Goal: Task Accomplishment & Management: Use online tool/utility

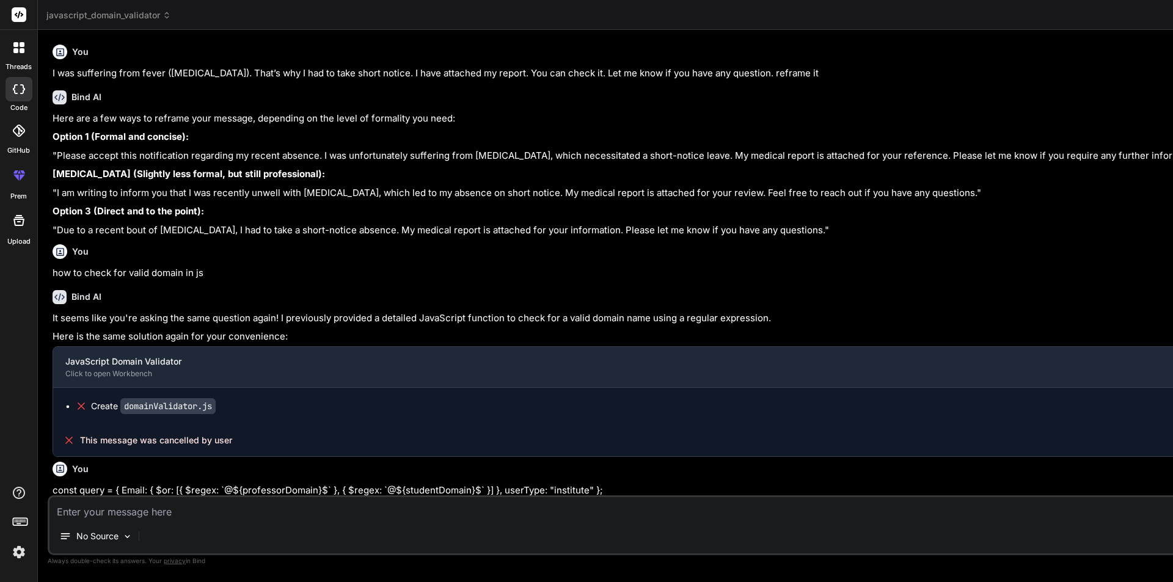
scroll to position [882, 0]
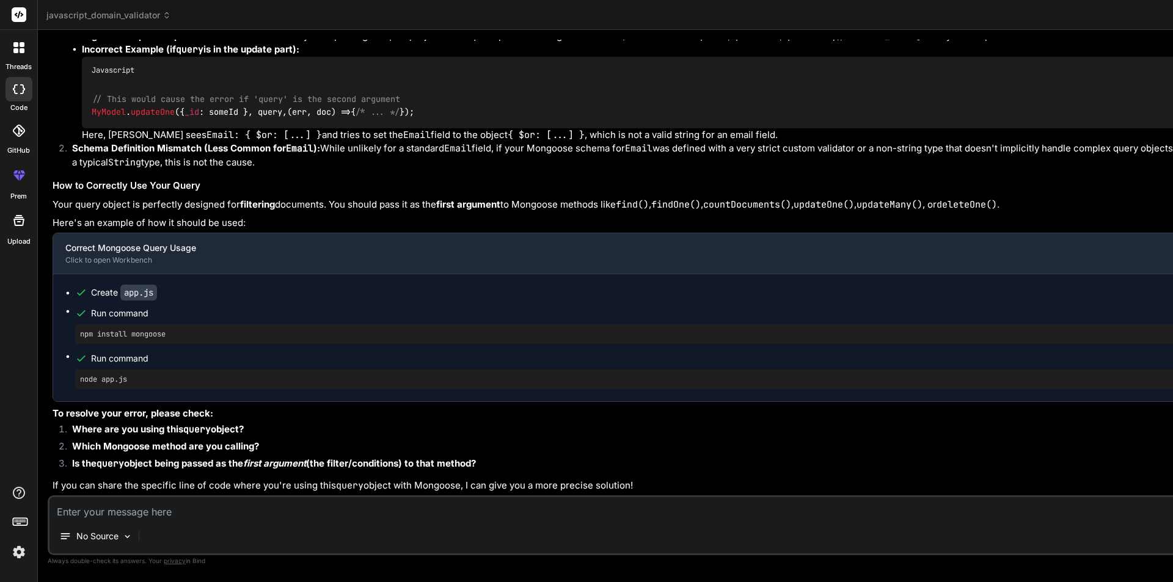
type textarea "import axios from "axios"; import { toast } from "react-toastify"; import { Lin…"
type textarea "x"
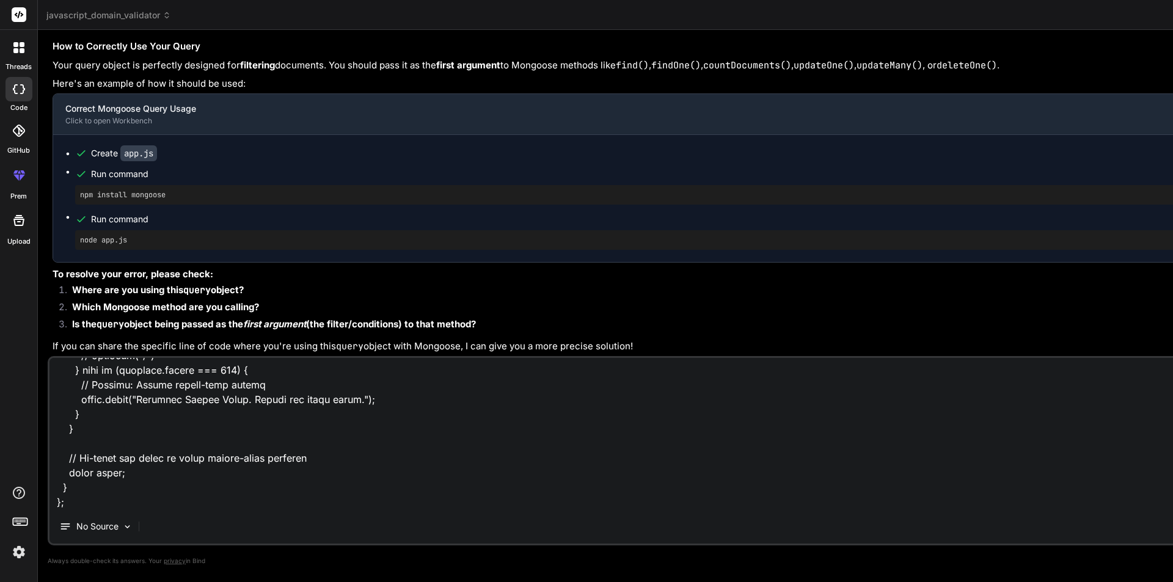
type textarea "import axios from "axios"; import { toast } from "react-toastify"; import { Lin…"
type textarea "x"
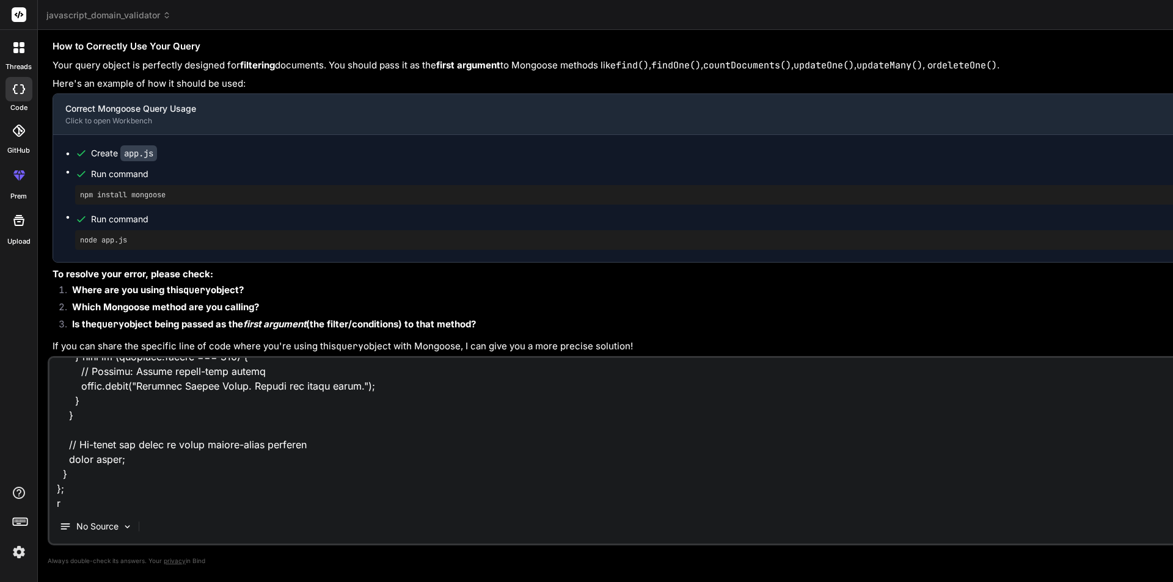
type textarea "import axios from "axios"; import { toast } from "react-toastify"; import { Lin…"
type textarea "x"
type textarea "import axios from "axios"; import { toast } from "react-toastify"; import { Lin…"
type textarea "x"
type textarea "import axios from "axios"; import { toast } from "react-toastify"; import { Lin…"
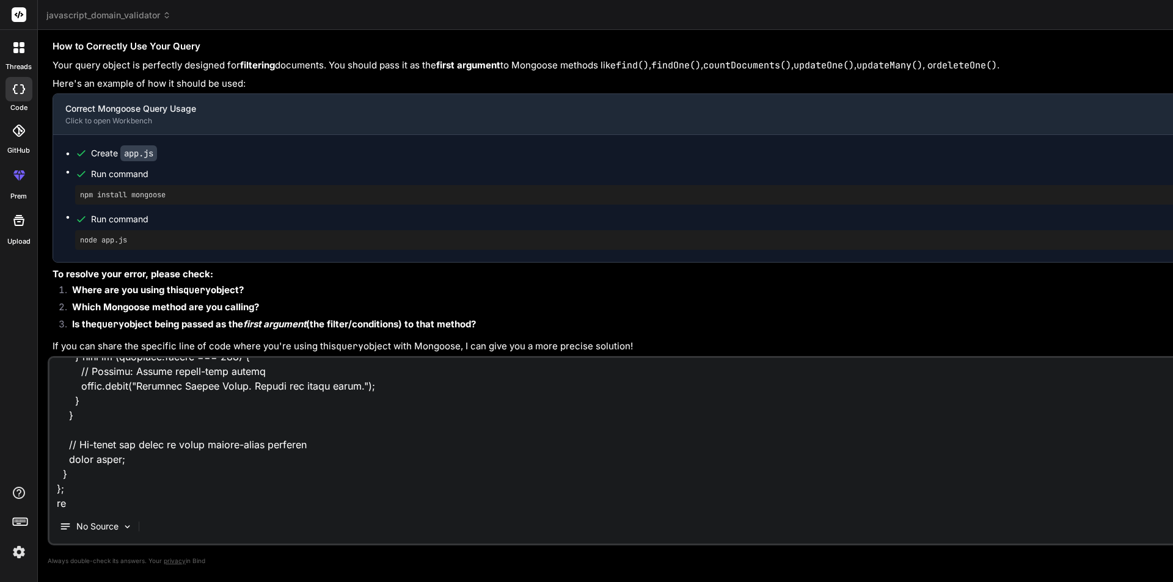
type textarea "x"
type textarea "import axios from "axios"; import { toast } from "react-toastify"; import { Lin…"
type textarea "x"
type textarea "import axios from "axios"; import { toast } from "react-toastify"; import { Lin…"
type textarea "x"
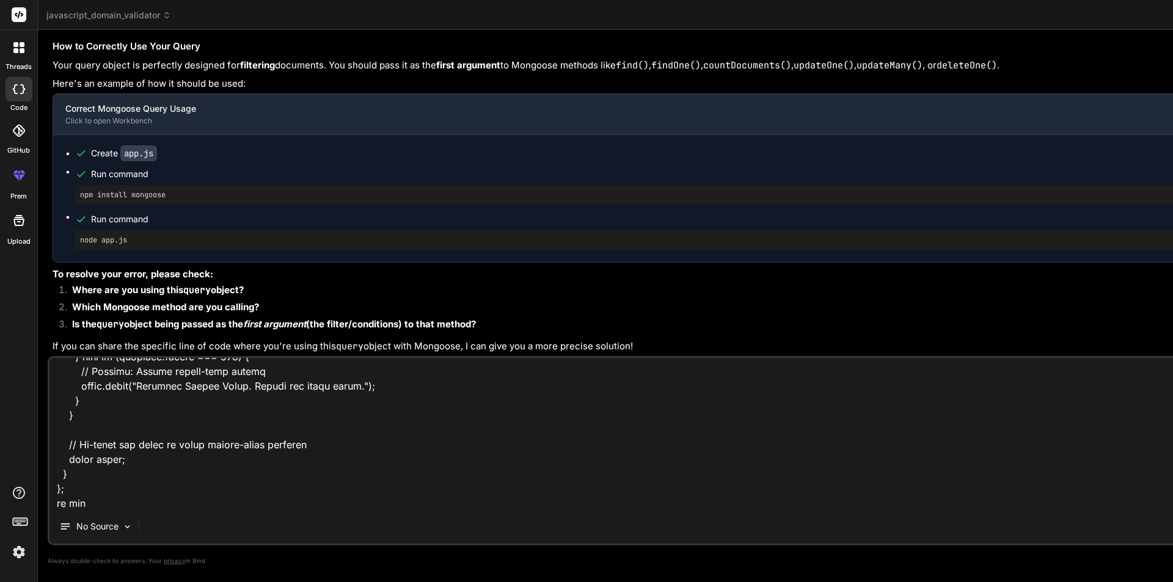
type textarea "import axios from "axios"; import { toast } from "react-toastify"; import { Lin…"
type textarea "x"
type textarea "import axios from "axios"; import { toast } from "react-toastify"; import { Lin…"
type textarea "x"
type textarea "import axios from "axios"; import { toast } from "react-toastify"; import { Lin…"
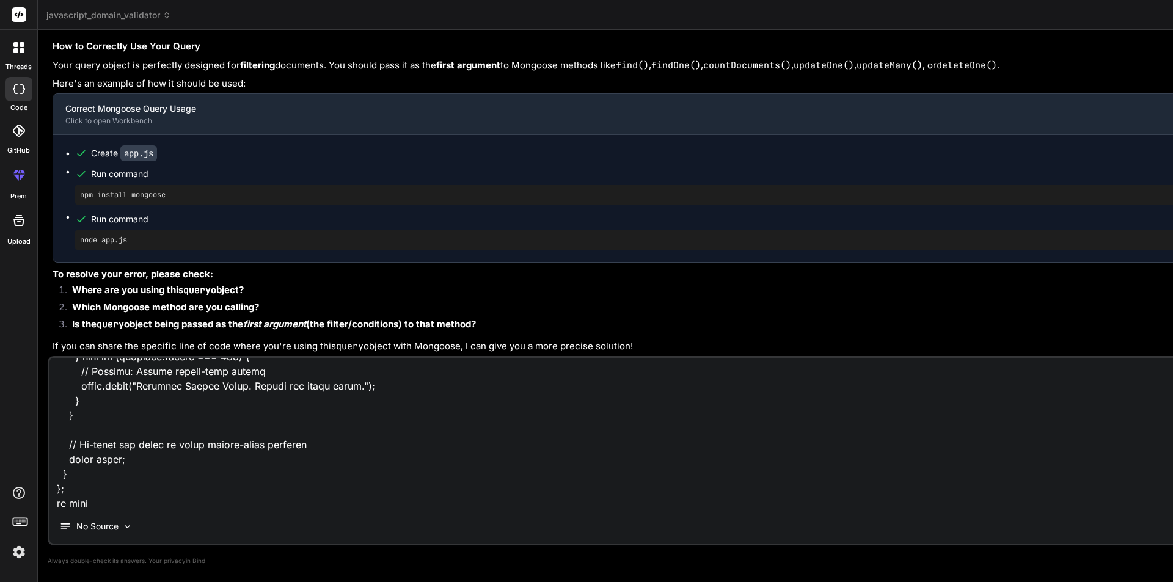
type textarea "x"
type textarea "import axios from "axios"; import { toast } from "react-toastify"; import { Lin…"
type textarea "x"
type textarea "import axios from "axios"; import { toast } from "react-toastify"; import { Lin…"
type textarea "x"
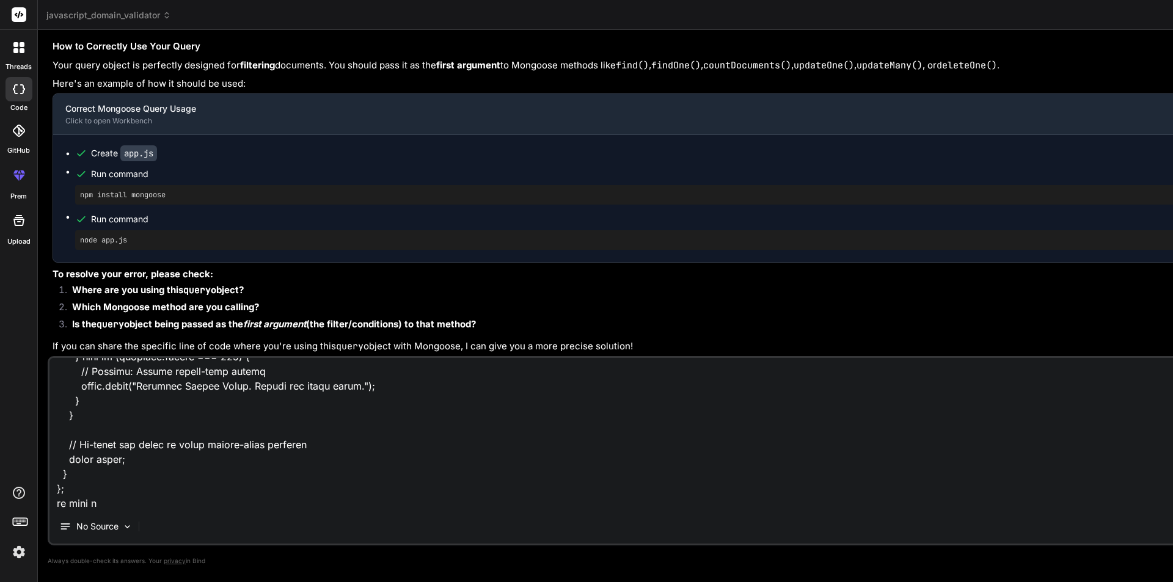
type textarea "import axios from "axios"; import { toast } from "react-toastify"; import { Lin…"
type textarea "x"
type textarea "import axios from "axios"; import { toast } from "react-toastify"; import { Lin…"
type textarea "x"
type textarea "import axios from "axios"; import { toast } from "react-toastify"; import { Lin…"
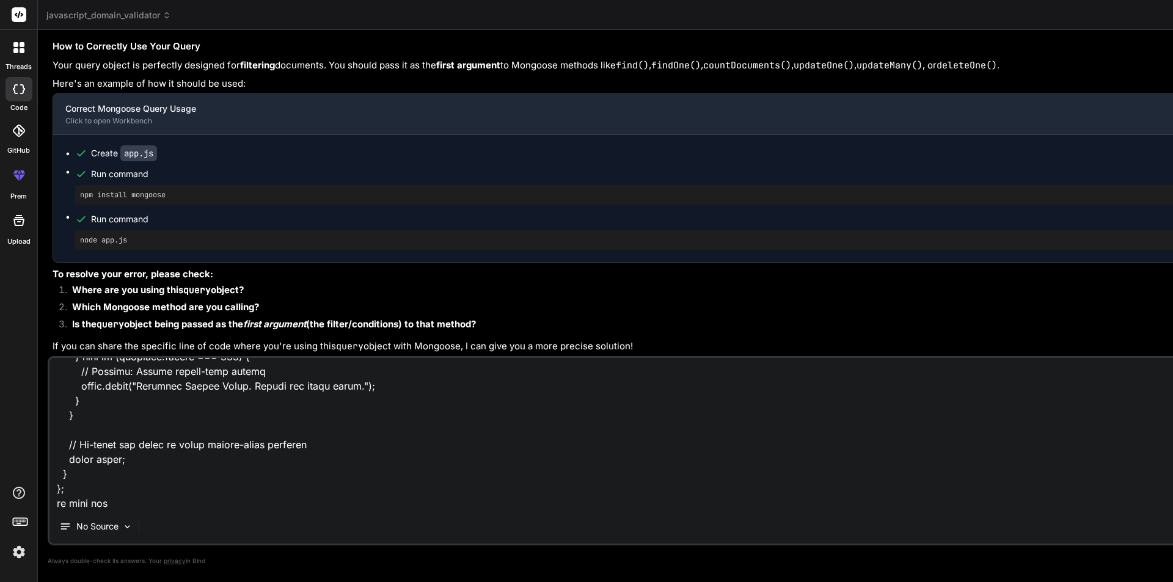
type textarea "x"
type textarea "import axios from "axios"; import { toast } from "react-toastify"; import { Lin…"
type textarea "x"
type textarea "import axios from "axios"; import { toast } from "react-toastify"; import { Lin…"
type textarea "x"
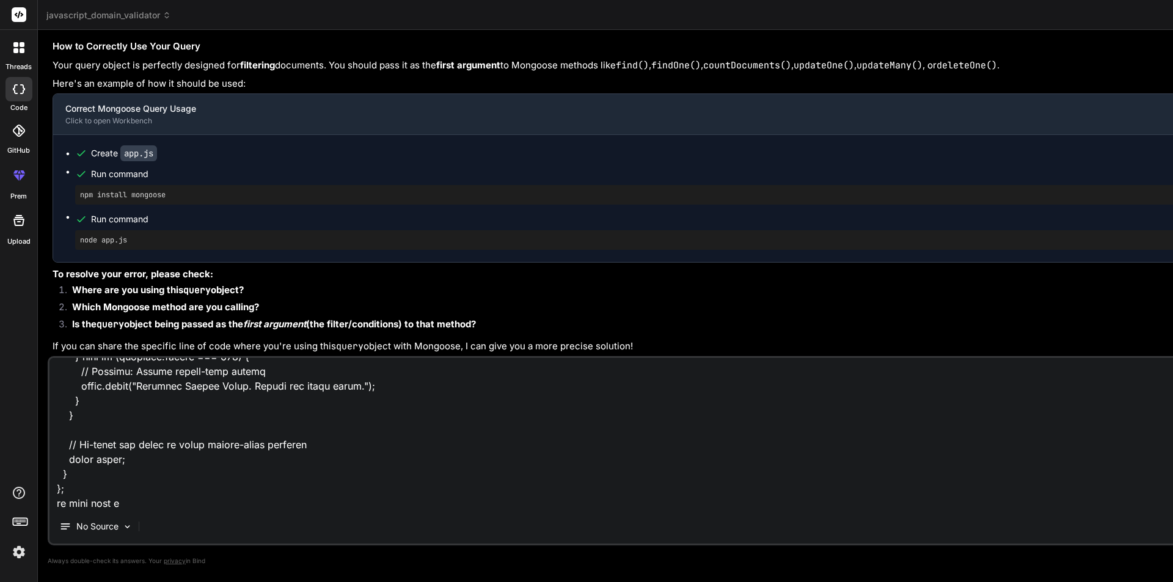
type textarea "import axios from "axios"; import { toast } from "react-toastify"; import { Lin…"
type textarea "x"
type textarea "import axios from "axios"; import { toast } from "react-toastify"; import { Lin…"
type textarea "x"
type textarea "import axios from "axios"; import { toast } from "react-toastify"; import { Lin…"
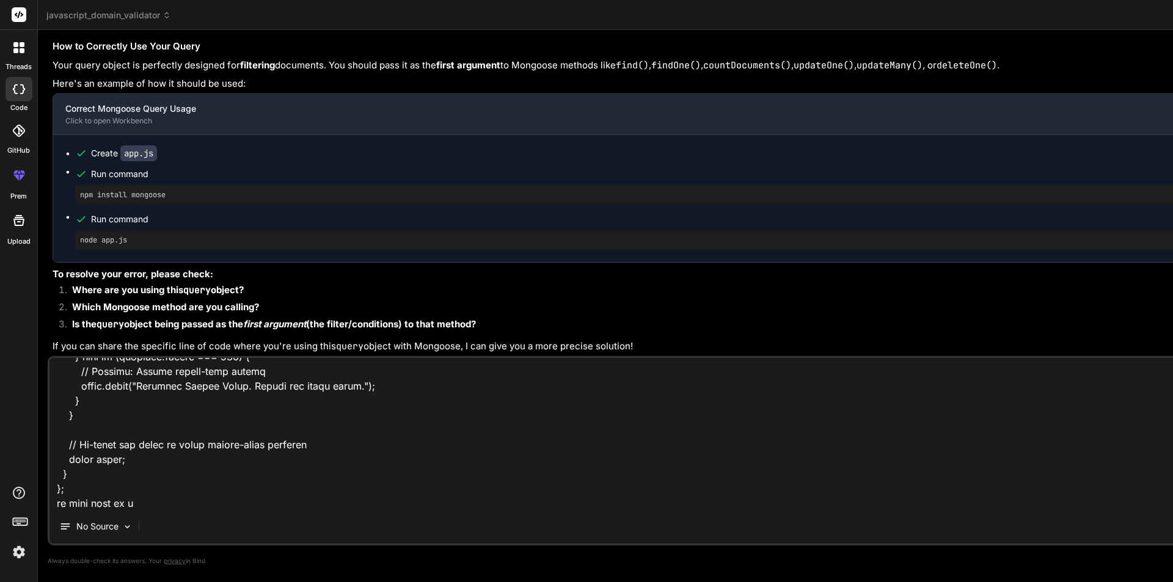
type textarea "x"
type textarea "import axios from "axios"; import { toast } from "react-toastify"; import { Lin…"
type textarea "x"
type textarea "import axios from "axios"; import { toast } from "react-toastify"; import { Lin…"
type textarea "x"
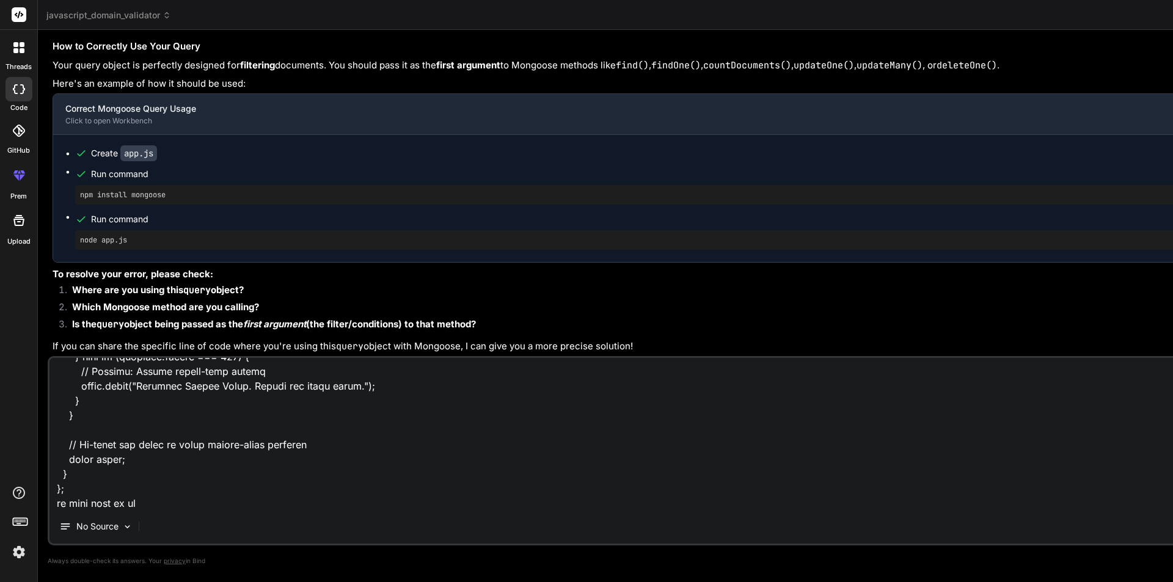
type textarea "import axios from "axios"; import { toast } from "react-toastify"; import { Lin…"
type textarea "x"
type textarea "import axios from "axios"; import { toast } from "react-toastify"; import { Lin…"
type textarea "x"
type textarea "import axios from "axios"; import { toast } from "react-toastify"; import { Lin…"
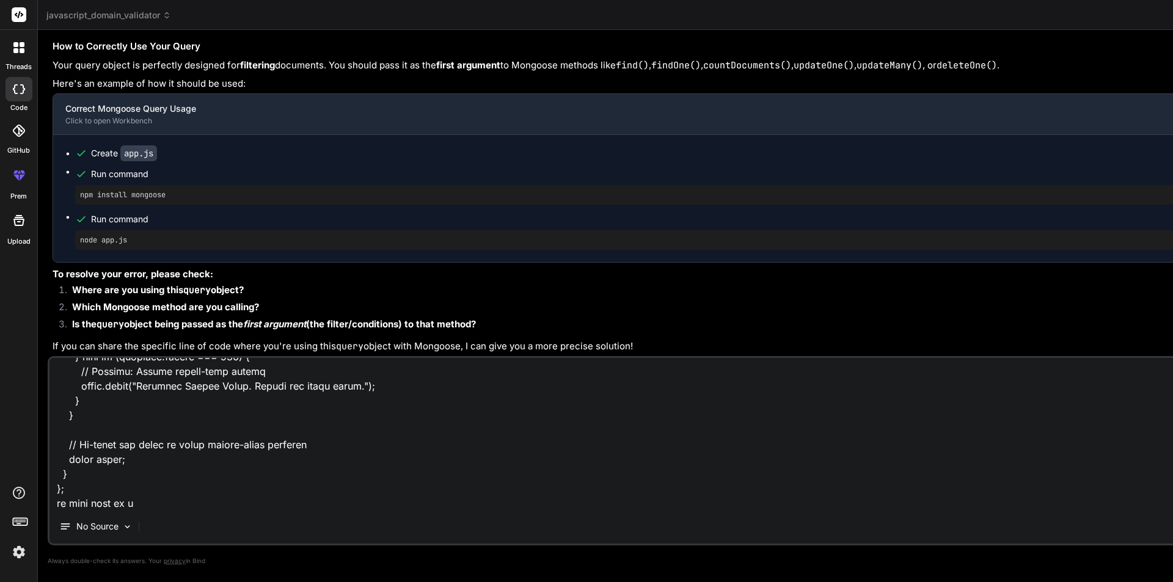
type textarea "x"
type textarea "import axios from "axios"; import { toast } from "react-toastify"; import { Lin…"
type textarea "x"
type textarea "import axios from "axios"; import { toast } from "react-toastify"; import { Lin…"
type textarea "x"
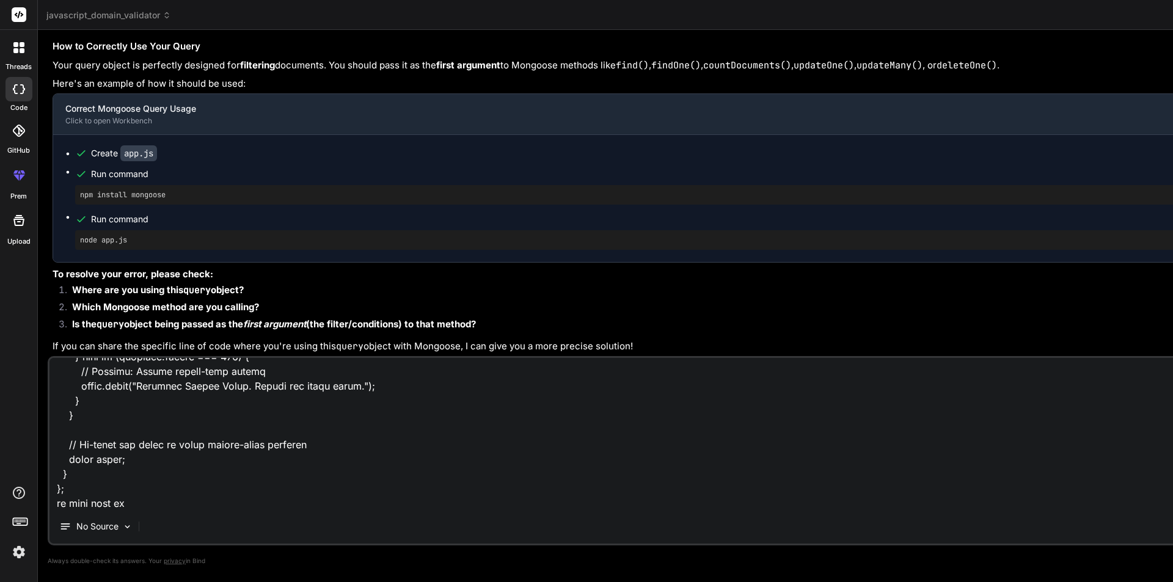
type textarea "import axios from "axios"; import { toast } from "react-toastify"; import { Lin…"
type textarea "x"
type textarea "import axios from "axios"; import { toast } from "react-toastify"; import { Lin…"
type textarea "x"
type textarea "import axios from "axios"; import { toast } from "react-toastify"; import { Lin…"
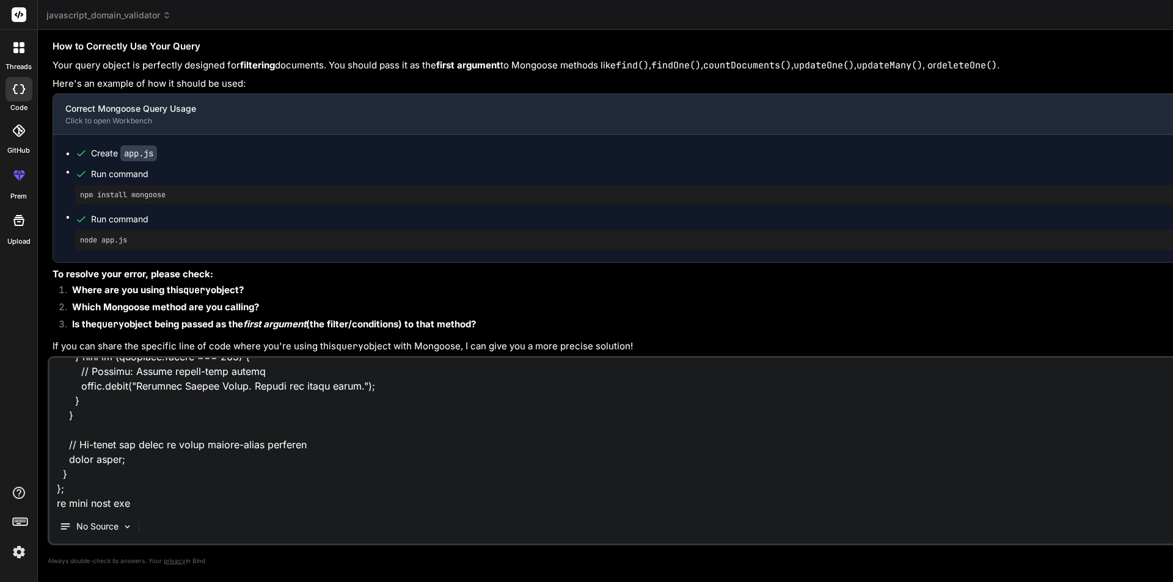
type textarea "x"
type textarea "import axios from "axios"; import { toast } from "react-toastify"; import { Lin…"
type textarea "x"
type textarea "import axios from "axios"; import { toast } from "react-toastify"; import { Lin…"
type textarea "x"
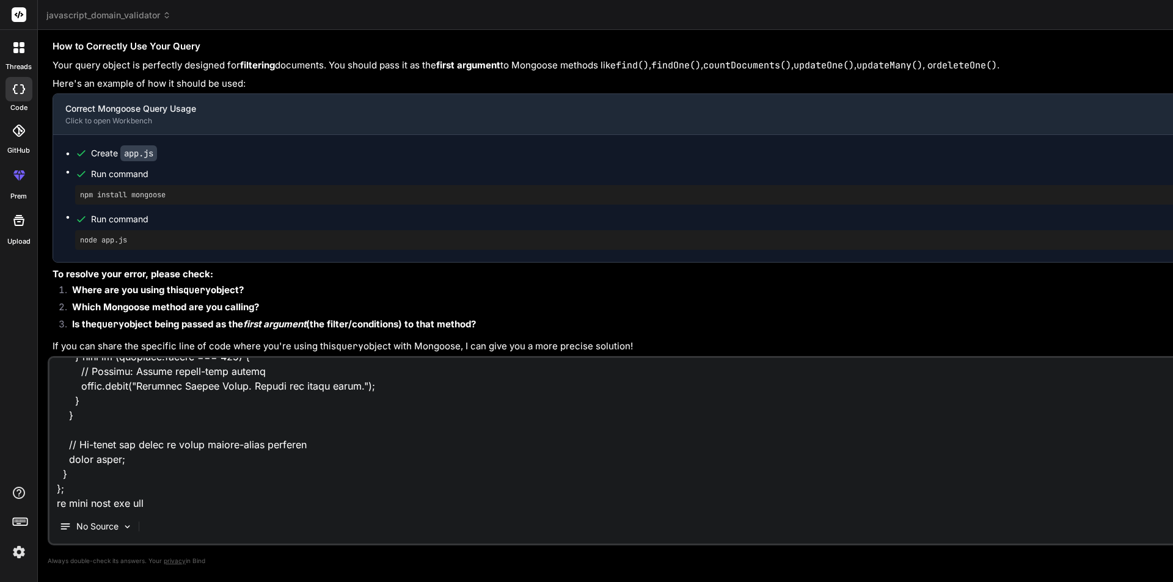
type textarea "import axios from "axios"; import { toast } from "react-toastify"; import { Lin…"
type textarea "x"
type textarea "import axios from "axios"; import { toast } from "react-toastify"; import { Lin…"
type textarea "x"
type textarea "import axios from "axios"; import { toast } from "react-toastify"; import { Lin…"
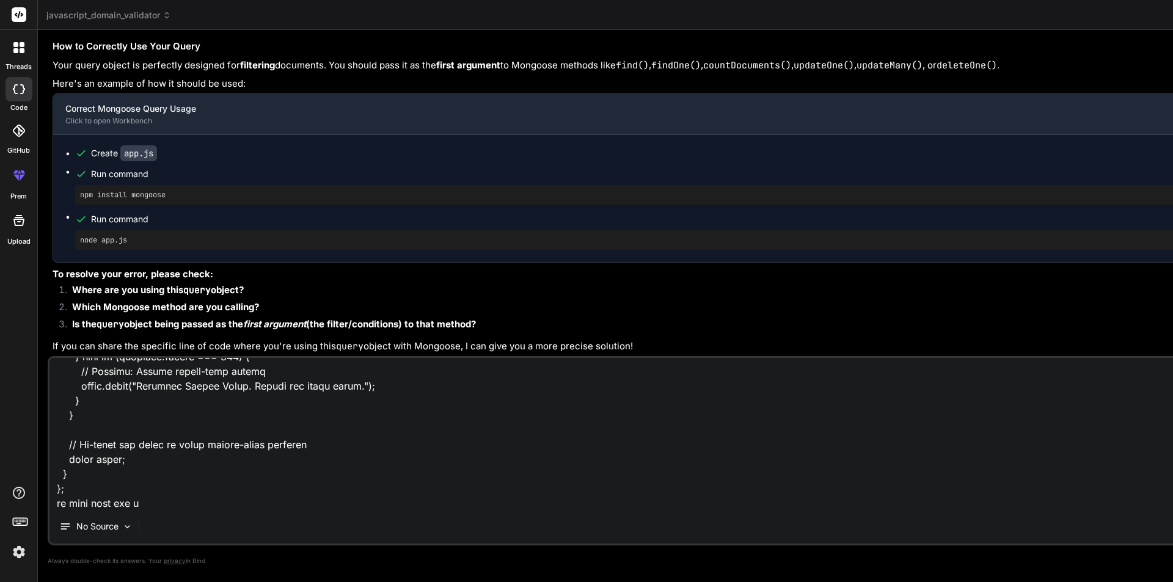
type textarea "x"
type textarea "import axios from "axios"; import { toast } from "react-toastify"; import { Lin…"
type textarea "x"
type textarea "import axios from "axios"; import { toast } from "react-toastify"; import { Lin…"
type textarea "x"
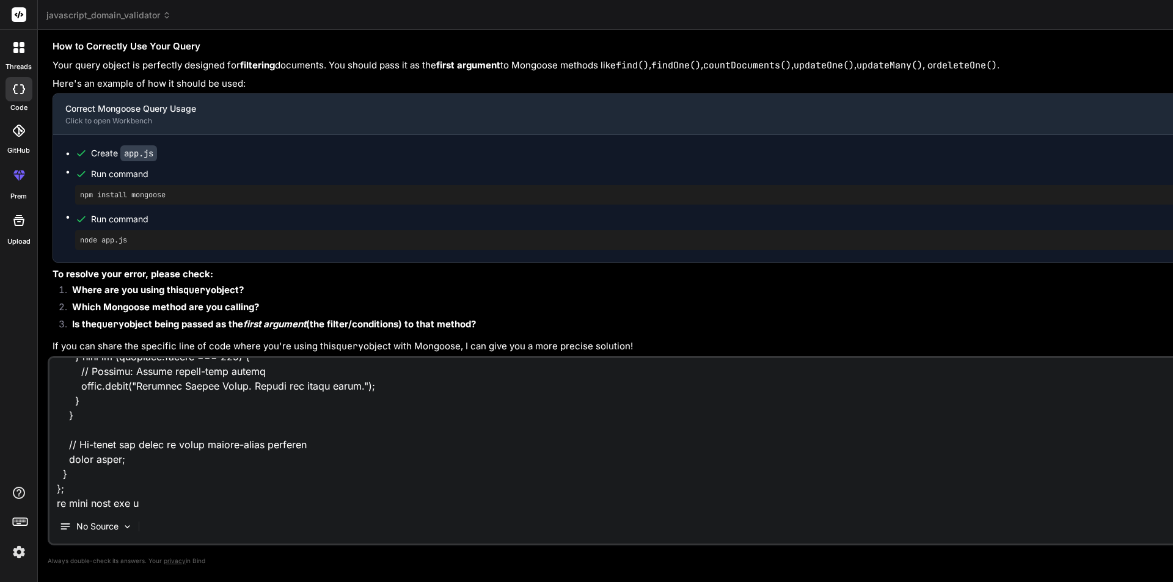
type textarea "import axios from "axios"; import { toast } from "react-toastify"; import { Lin…"
type textarea "x"
type textarea "import axios from "axios"; import { toast } from "react-toastify"; import { Lin…"
type textarea "x"
type textarea "import axios from "axios"; import { toast } from "react-toastify"; import { Lin…"
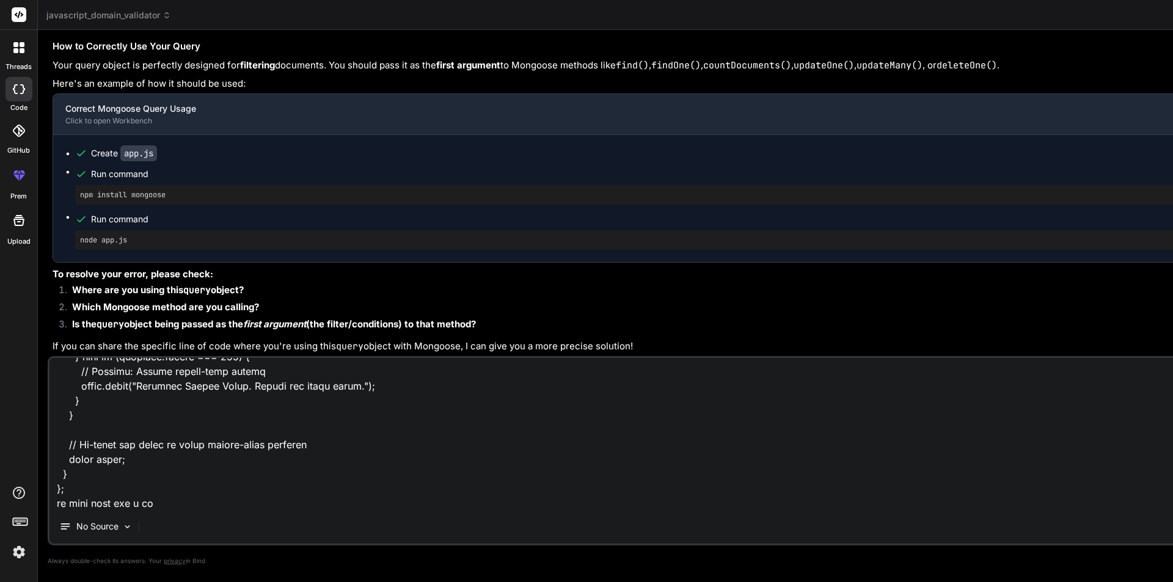
type textarea "x"
type textarea "import axios from "axios"; import { toast } from "react-toastify"; import { Lin…"
type textarea "x"
type textarea "import axios from "axios"; import { toast } from "react-toastify"; import { Lin…"
type textarea "x"
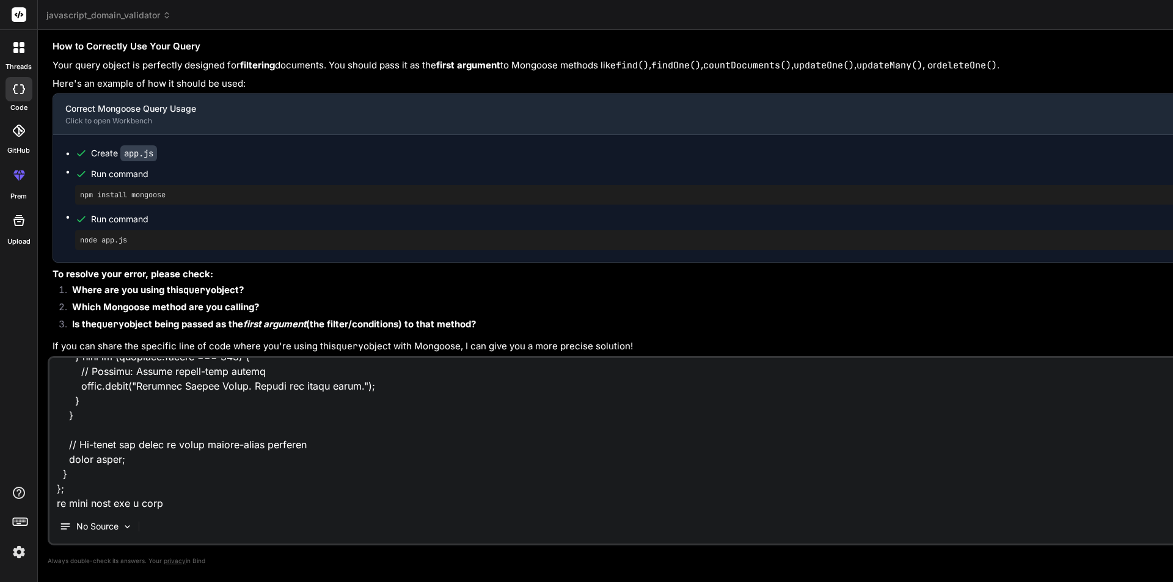
type textarea "import axios from "axios"; import { toast } from "react-toastify"; import { Lin…"
type textarea "x"
type textarea "import axios from "axios"; import { toast } from "react-toastify"; import { Lin…"
type textarea "x"
type textarea "import axios from "axios"; import { toast } from "react-toastify"; import { Lin…"
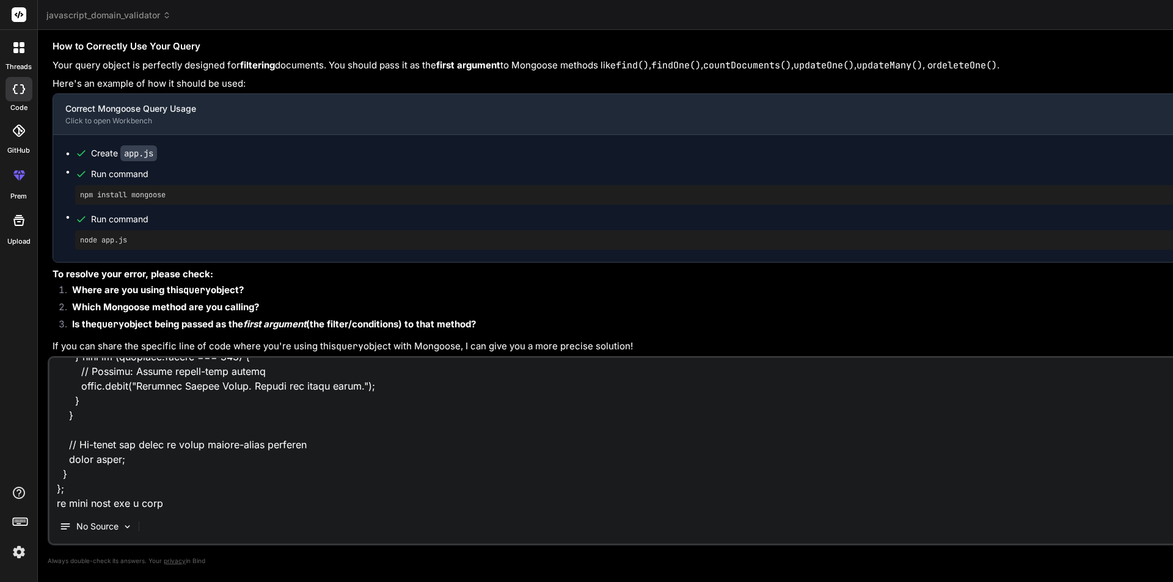
type textarea "x"
type textarea "import axios from "axios"; import { toast } from "react-toastify"; import { Lin…"
type textarea "x"
type textarea "import axios from "axios"; import { toast } from "react-toastify"; import { Lin…"
type textarea "x"
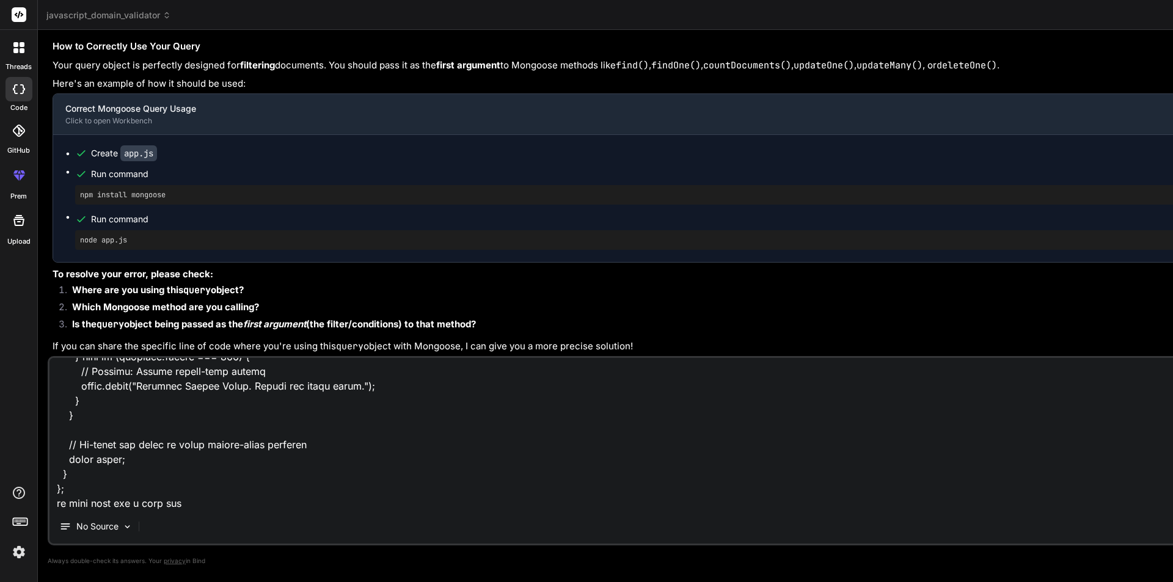
type textarea "import axios from "axios"; import { toast } from "react-toastify"; import { Lin…"
type textarea "x"
type textarea "import axios from "axios"; import { toast } from "react-toastify"; import { Lin…"
type textarea "x"
type textarea "import axios from "axios"; import { toast } from "react-toastify"; import { Lin…"
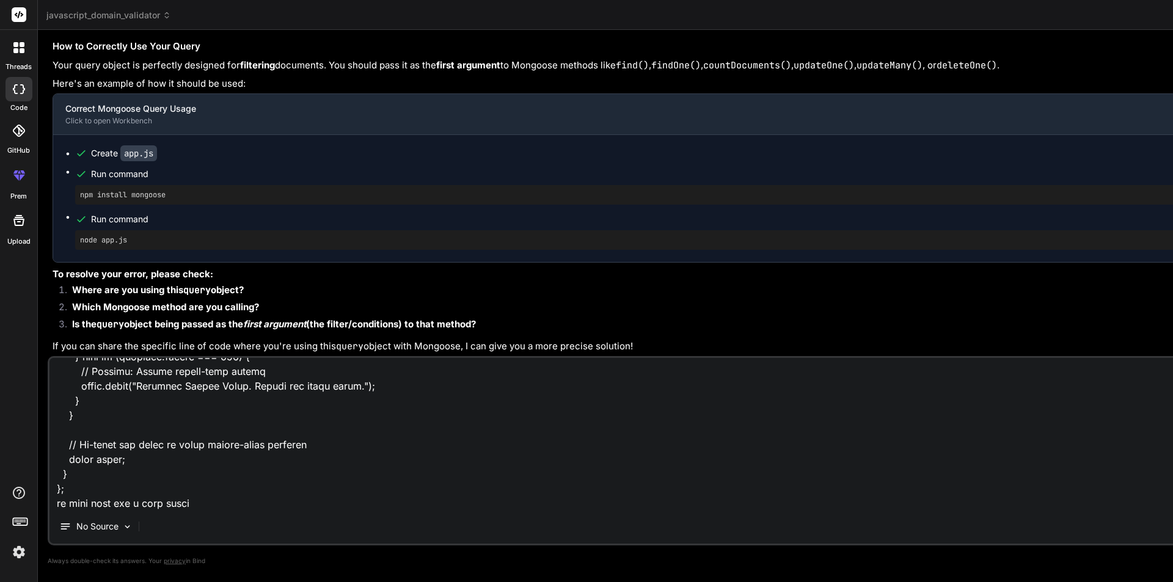
type textarea "x"
type textarea "import axios from "axios"; import { toast } from "react-toastify"; import { Lin…"
type textarea "x"
type textarea "import axios from "axios"; import { toast } from "react-toastify"; import { Lin…"
type textarea "x"
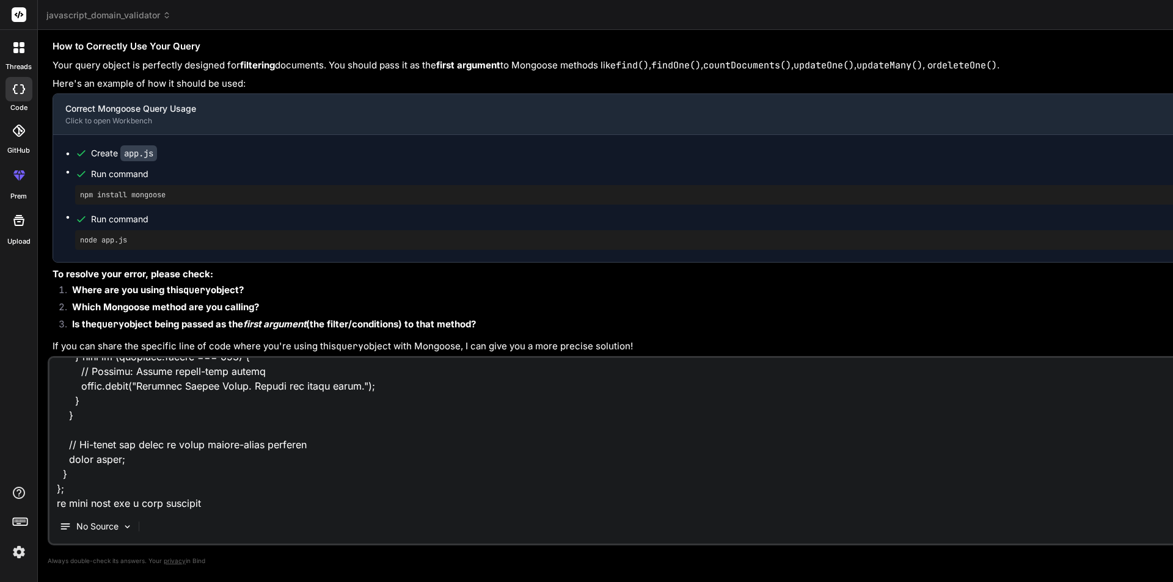
type textarea "import axios from "axios"; import { toast } from "react-toastify"; import { Lin…"
type textarea "x"
type textarea "import axios from "axios"; import { toast } from "react-toastify"; import { Lin…"
type textarea "x"
type textarea "import axios from "axios"; import { toast } from "react-toastify"; import { Lin…"
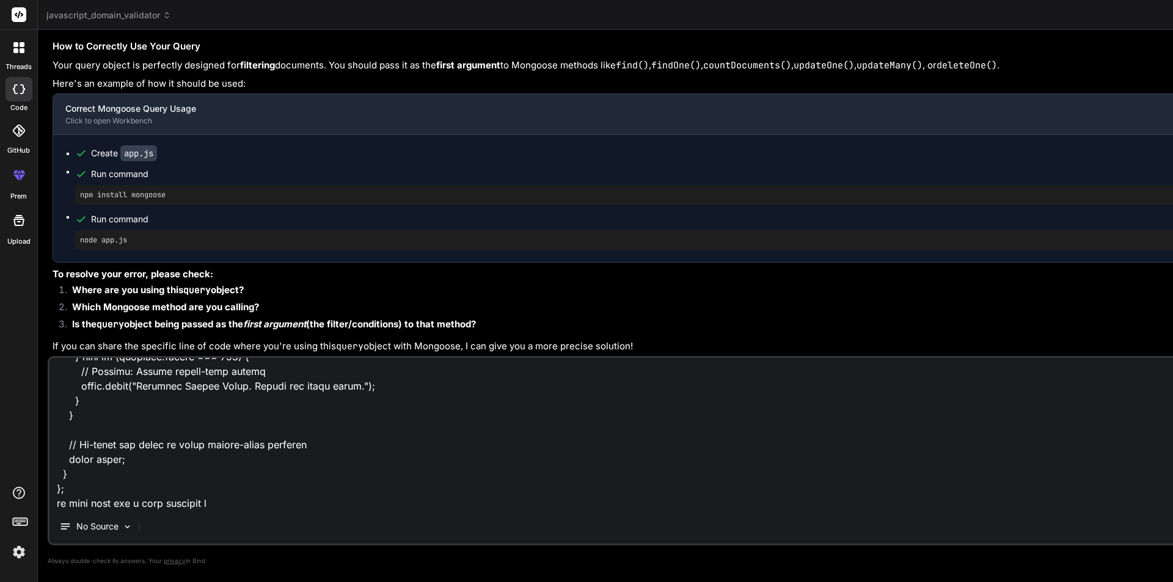
type textarea "x"
type textarea "import axios from "axios"; import { toast } from "react-toastify"; import { Lin…"
type textarea "x"
type textarea "import axios from "axios"; import { toast } from "react-toastify"; import { Lin…"
type textarea "x"
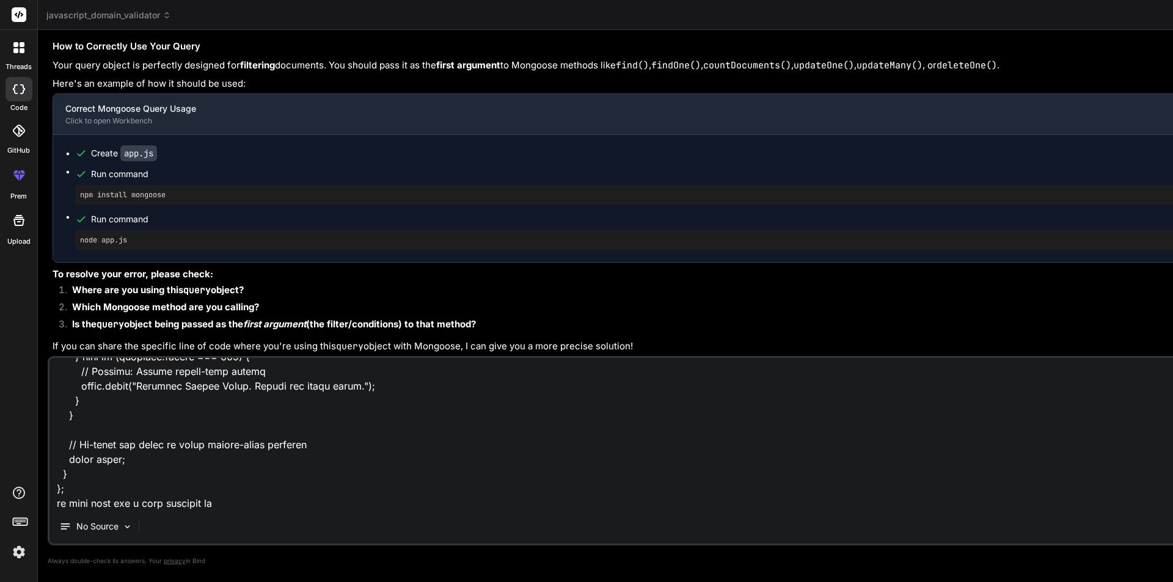
type textarea "import axios from "axios"; import { toast } from "react-toastify"; import { Lin…"
type textarea "x"
type textarea "import axios from "axios"; import { toast } from "react-toastify"; import { Lin…"
type textarea "x"
type textarea "import axios from "axios"; import { toast } from "react-toastify"; import { Lin…"
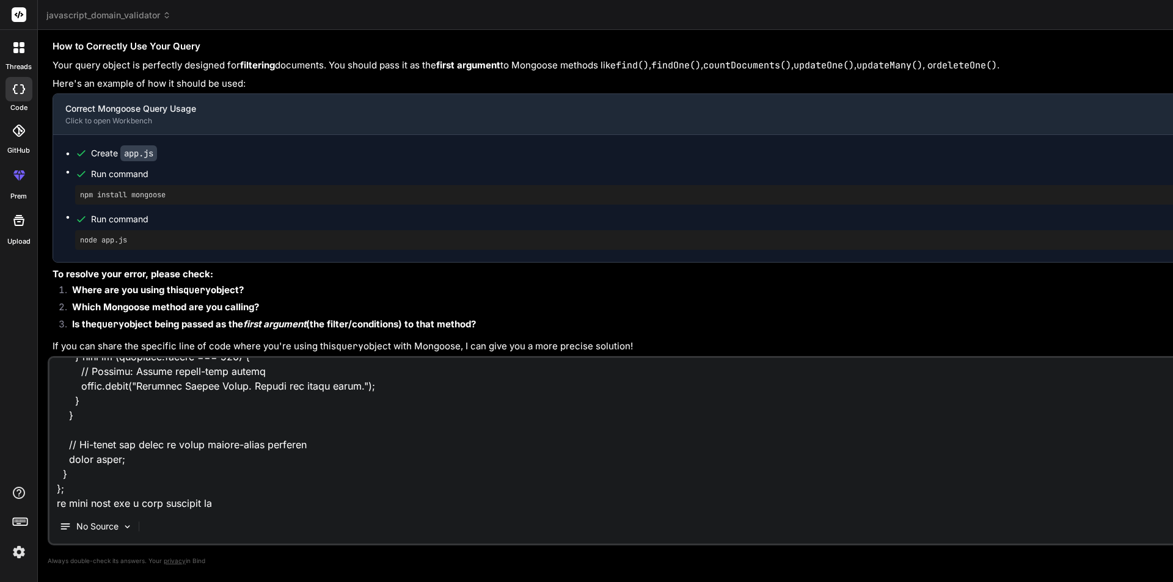
type textarea "x"
type textarea "import axios from "axios"; import { toast } from "react-toastify"; import { Lin…"
type textarea "x"
type textarea "import axios from "axios"; import { toast } from "react-toastify"; import { Lin…"
type textarea "x"
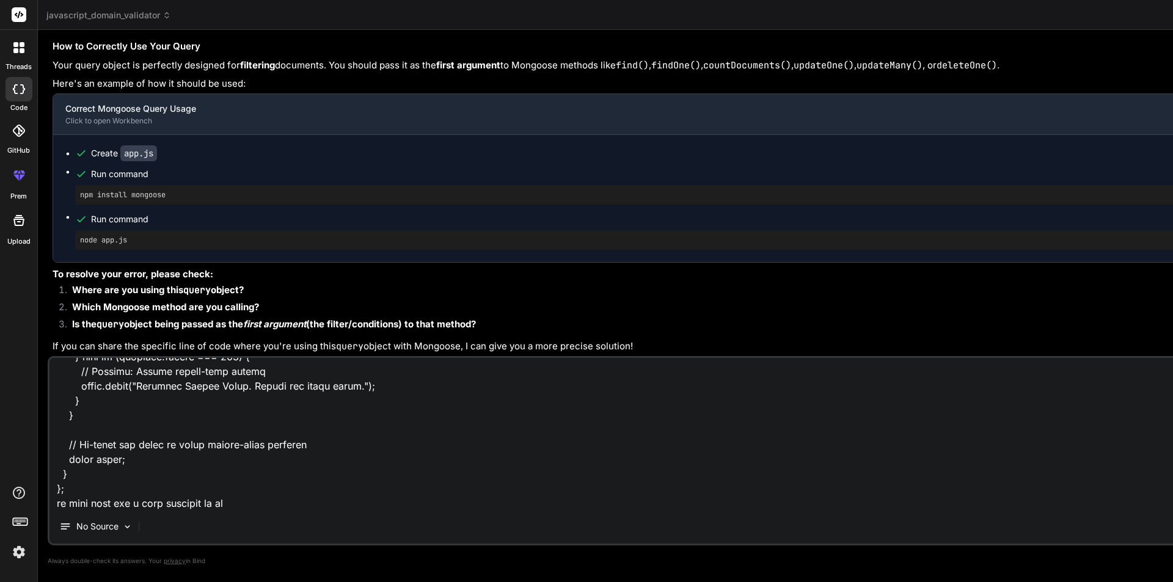
type textarea "import axios from "axios"; import { toast } from "react-toastify"; import { Lin…"
type textarea "x"
type textarea "import axios from "axios"; import { toast } from "react-toastify"; import { Lin…"
type textarea "x"
type textarea "import axios from "axios"; import { toast } from "react-toastify"; import { Lin…"
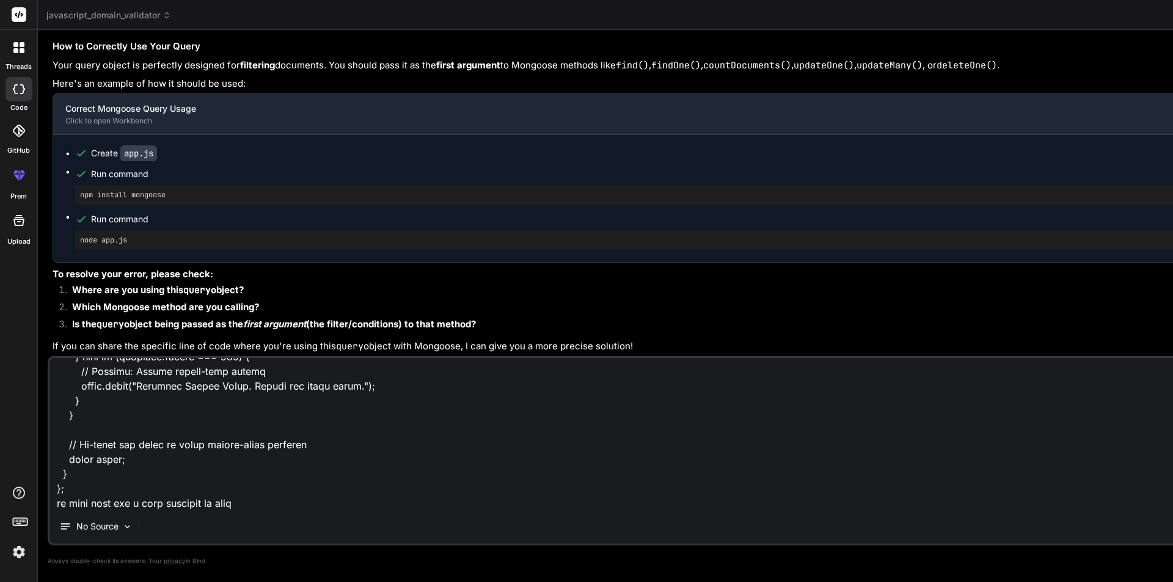
type textarea "x"
type textarea "import axios from "axios"; import { toast } from "react-toastify"; import { Lin…"
type textarea "x"
type textarea "import axios from "axios"; import { toast } from "react-toastify"; import { Lin…"
type textarea "x"
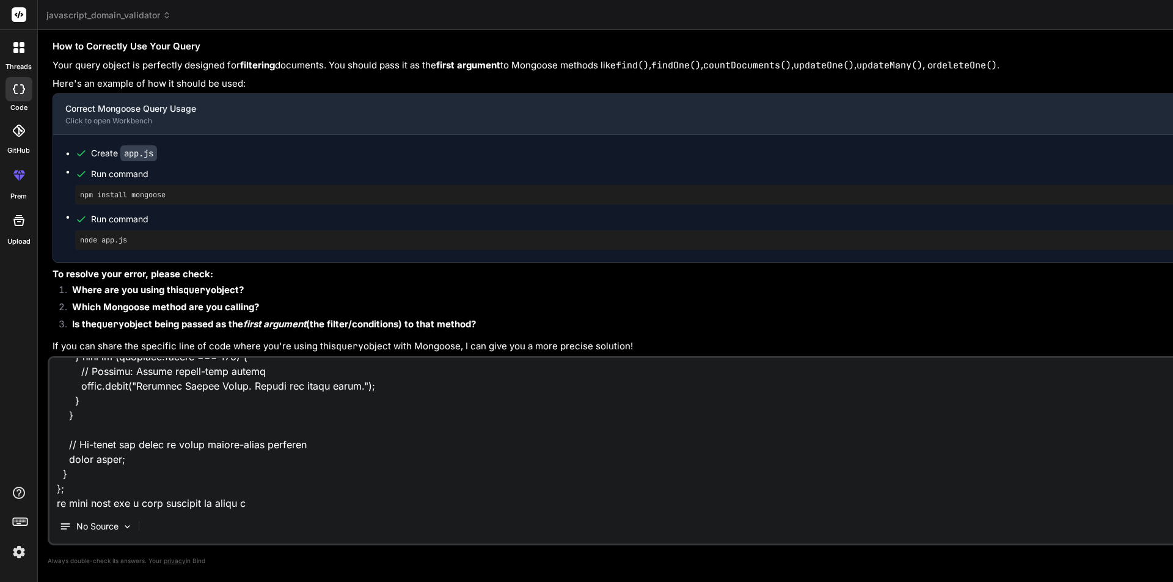
type textarea "import axios from "axios"; import { toast } from "react-toastify"; import { Lin…"
type textarea "x"
type textarea "import axios from "axios"; import { toast } from "react-toastify"; import { Lin…"
type textarea "x"
type textarea "import axios from "axios"; import { toast } from "react-toastify"; import { Lin…"
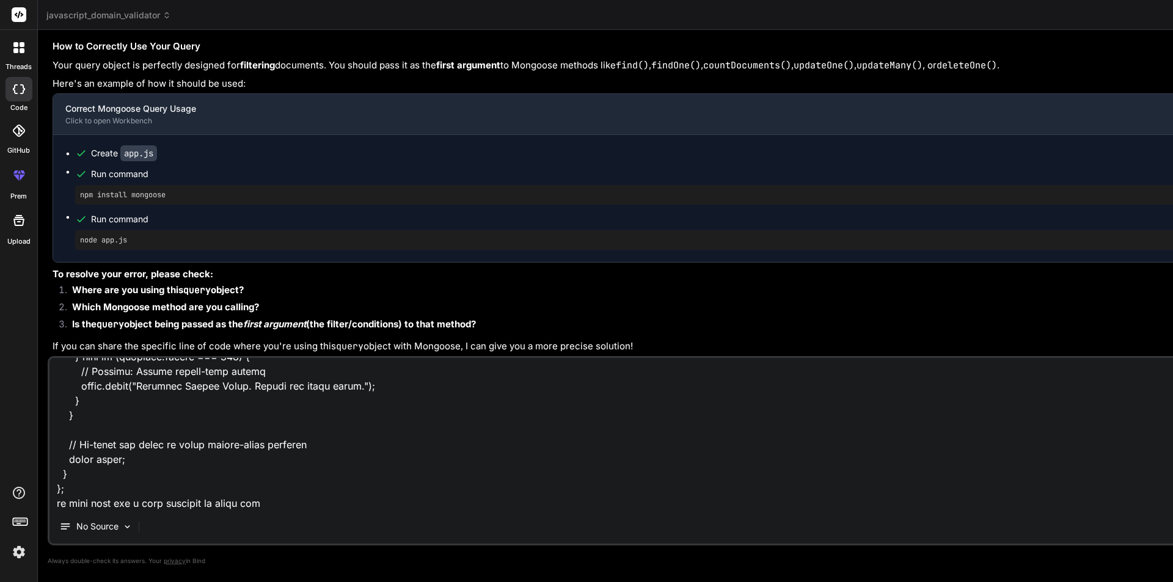
type textarea "x"
type textarea "import axios from "axios"; import { toast } from "react-toastify"; import { Lin…"
type textarea "x"
type textarea "import axios from "axios"; import { toast } from "react-toastify"; import { Lin…"
type textarea "x"
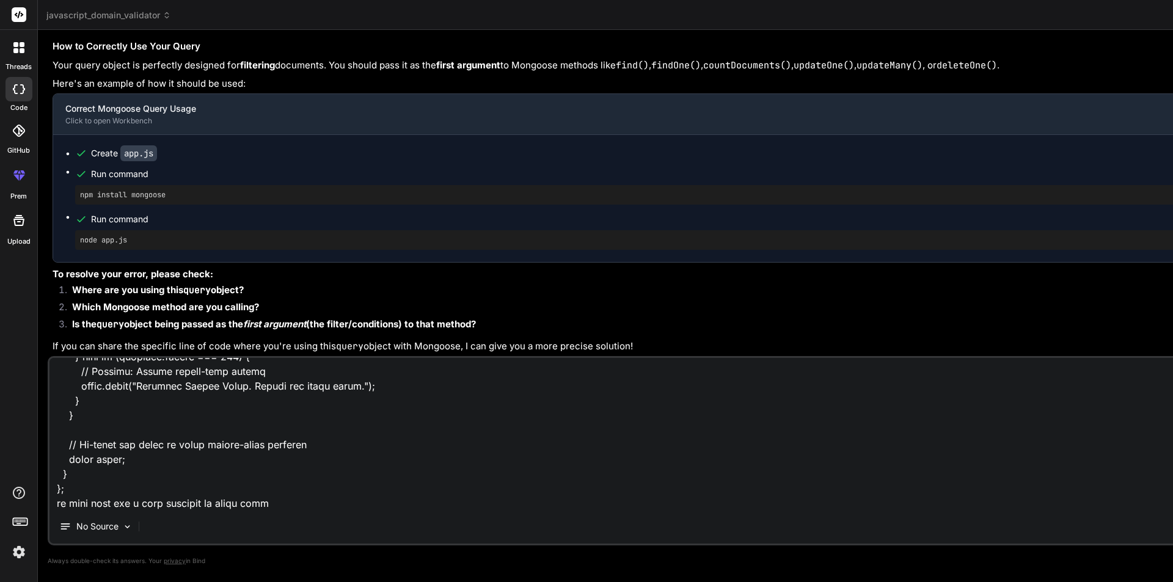
type textarea "import axios from "axios"; import { toast } from "react-toastify"; import { Lin…"
type textarea "x"
type textarea "import axios from "axios"; import { toast } from "react-toastify"; import { Lin…"
type textarea "x"
type textarea "import axios from "axios"; import { toast } from "react-toastify"; import { Lin…"
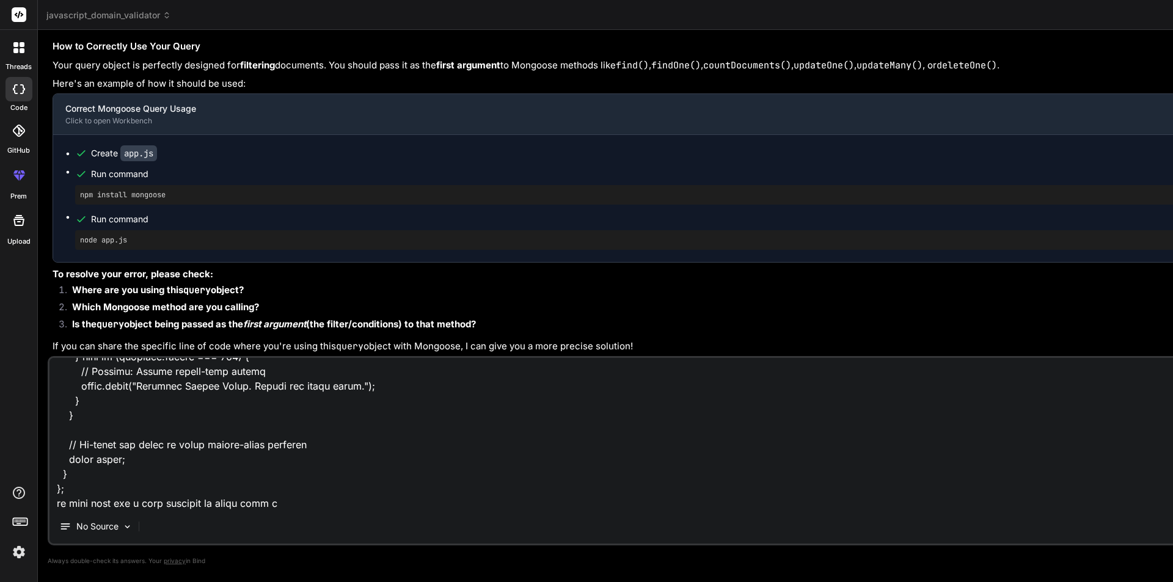
type textarea "x"
type textarea "import axios from "axios"; import { toast } from "react-toastify"; import { Lin…"
type textarea "x"
type textarea "import axios from "axios"; import { toast } from "react-toastify"; import { Lin…"
type textarea "x"
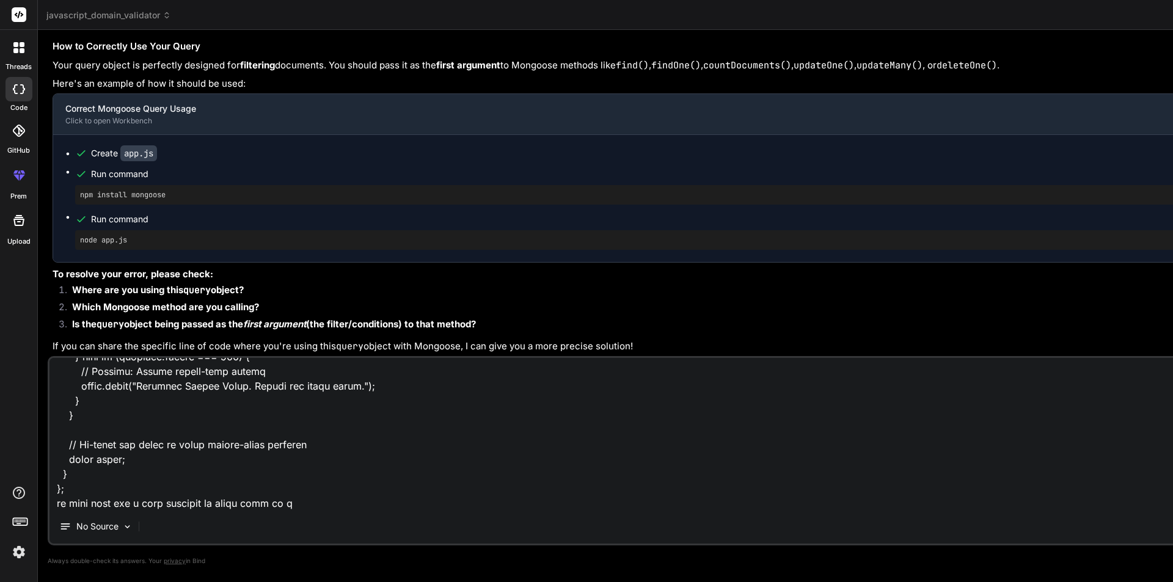
type textarea "import axios from "axios"; import { toast } from "react-toastify"; import { Lin…"
type textarea "x"
type textarea "import axios from "axios"; import { toast } from "react-toastify"; import { Lin…"
type textarea "x"
type textarea "import axios from "axios"; import { toast } from "react-toastify"; import { Lin…"
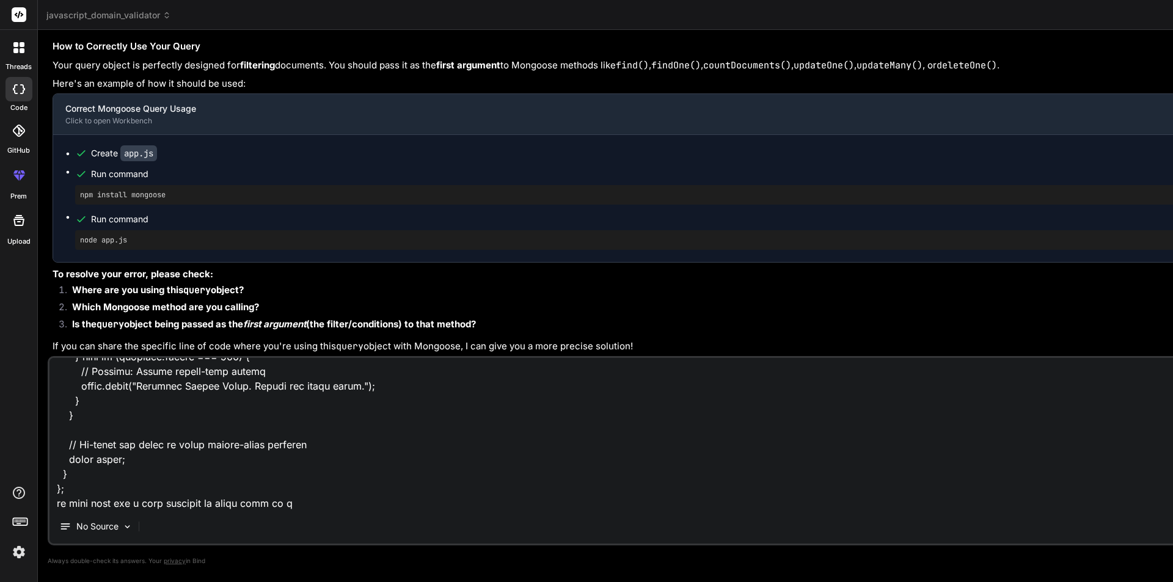
type textarea "x"
type textarea "import axios from "axios"; import { toast } from "react-toastify"; import { Lin…"
type textarea "x"
type textarea "import axios from "axios"; import { toast } from "react-toastify"; import { Lin…"
type textarea "x"
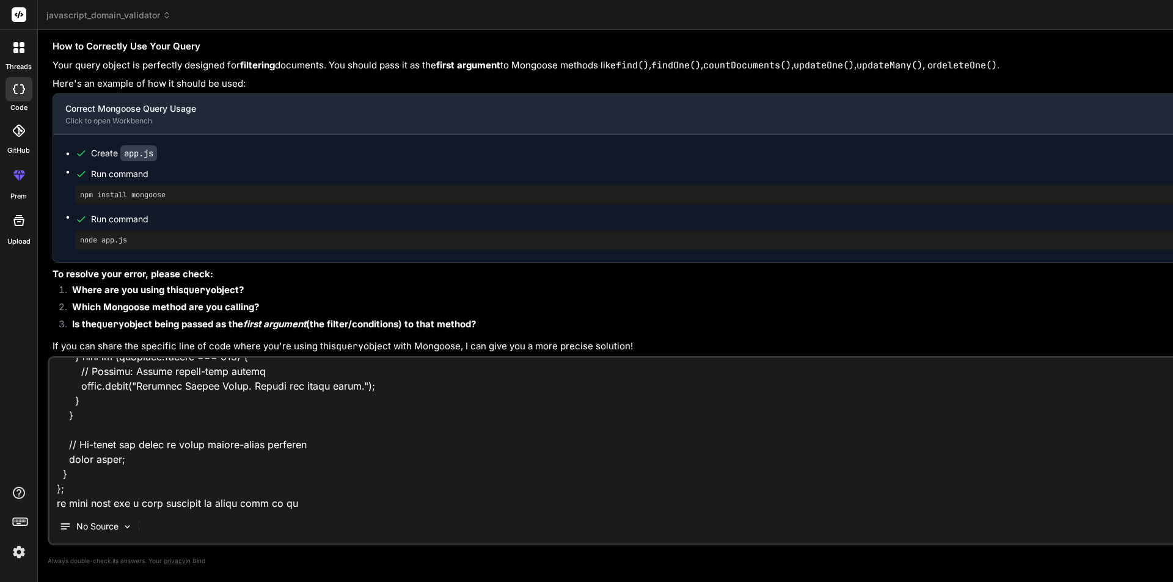
type textarea "import axios from "axios"; import { toast } from "react-toastify"; import { Lin…"
type textarea "x"
type textarea "import axios from "axios"; import { toast } from "react-toastify"; import { Lin…"
type textarea "x"
type textarea "import axios from "axios"; import { toast } from "react-toastify"; import { Lin…"
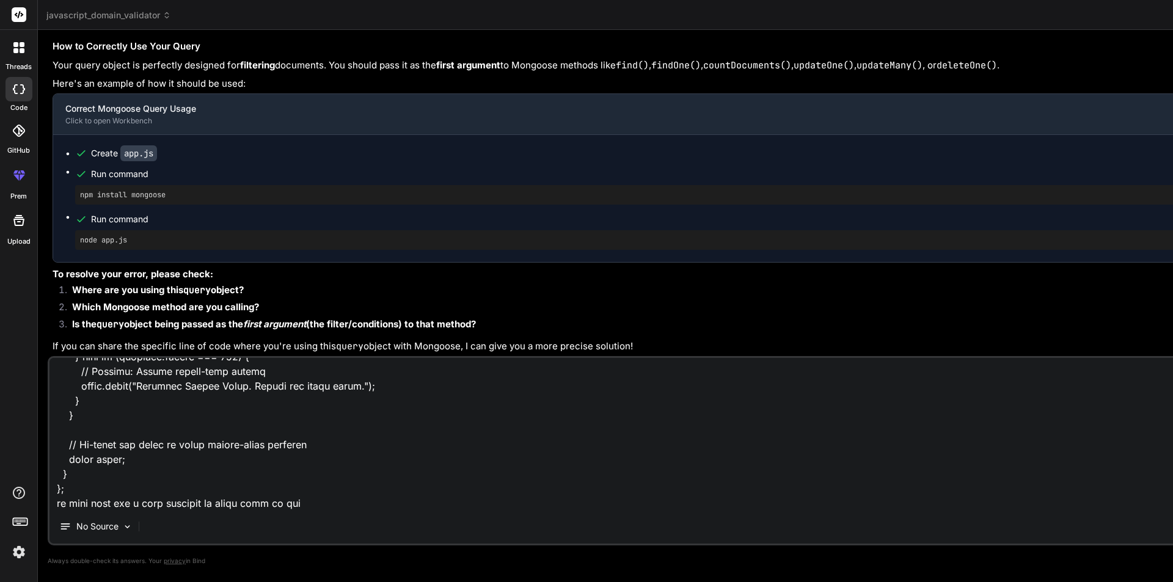
type textarea "x"
type textarea "import axios from "axios"; import { toast } from "react-toastify"; import { Lin…"
type textarea "x"
type textarea "import axios from "axios"; import { toast } from "react-toastify"; import { Lin…"
type textarea "x"
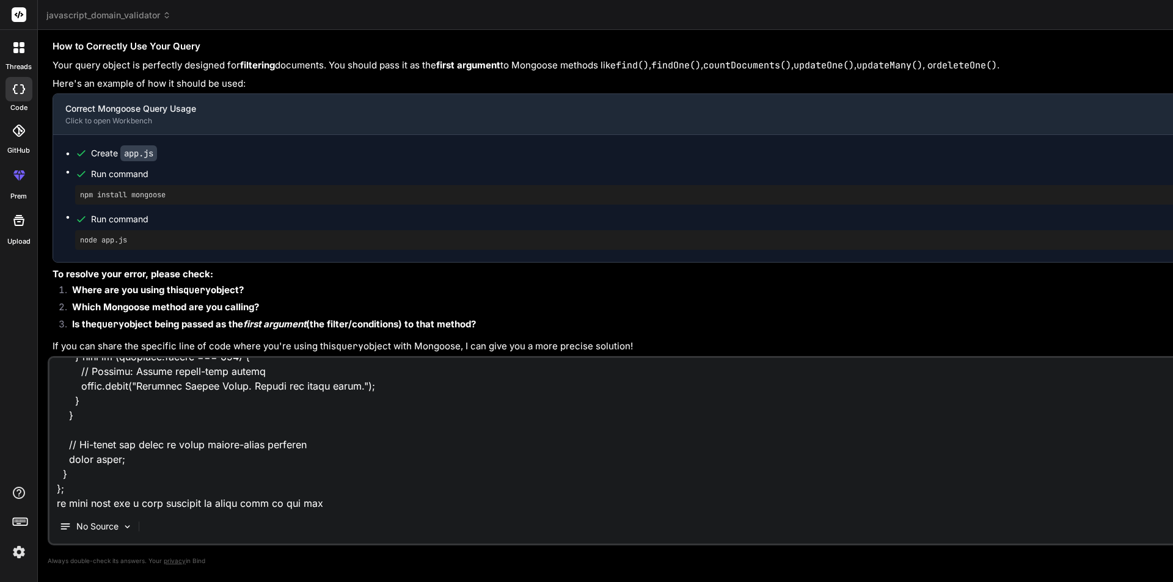
type textarea "import axios from "axios"; import { toast } from "react-toastify"; import { Lin…"
type textarea "x"
type textarea "import axios from "axios"; import { toast } from "react-toastify"; import { Lin…"
type textarea "x"
type textarea "import axios from "axios"; import { toast } from "react-toastify"; import { Lin…"
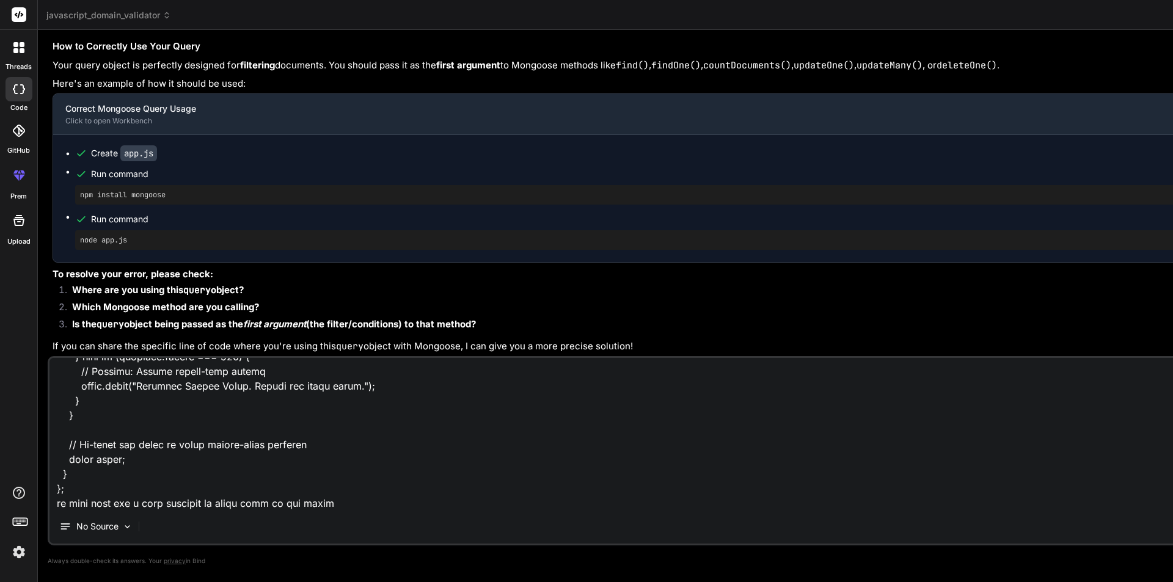
type textarea "x"
type textarea "import axios from "axios"; import { toast } from "react-toastify"; import { Lin…"
type textarea "x"
type textarea "import axios from "axios"; import { toast } from "react-toastify"; import { Lin…"
type textarea "x"
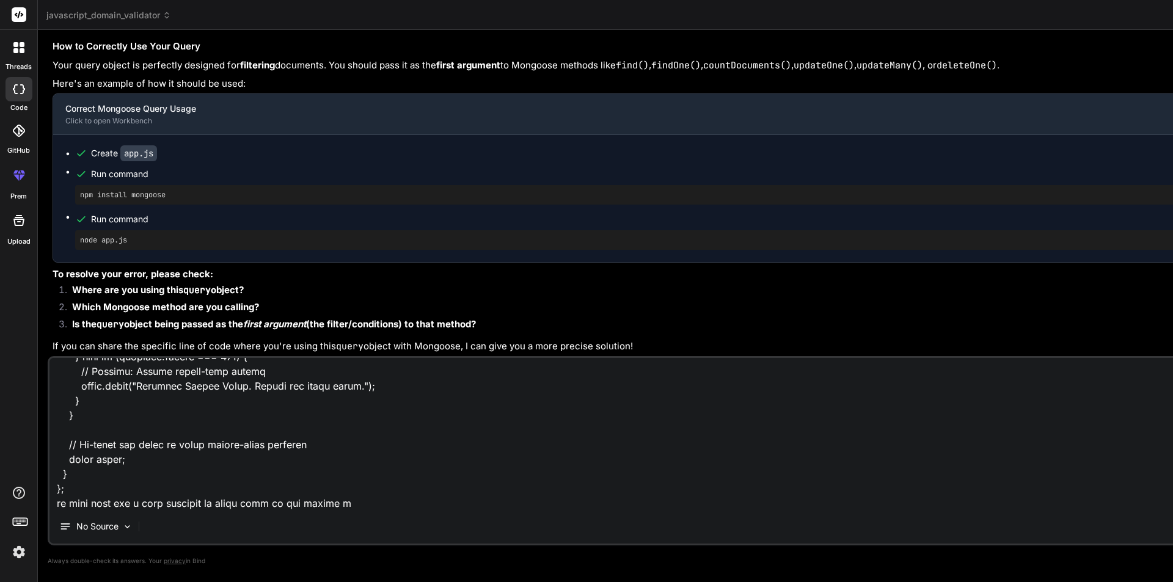
type textarea "import axios from "axios"; import { toast } from "react-toastify"; import { Lin…"
type textarea "x"
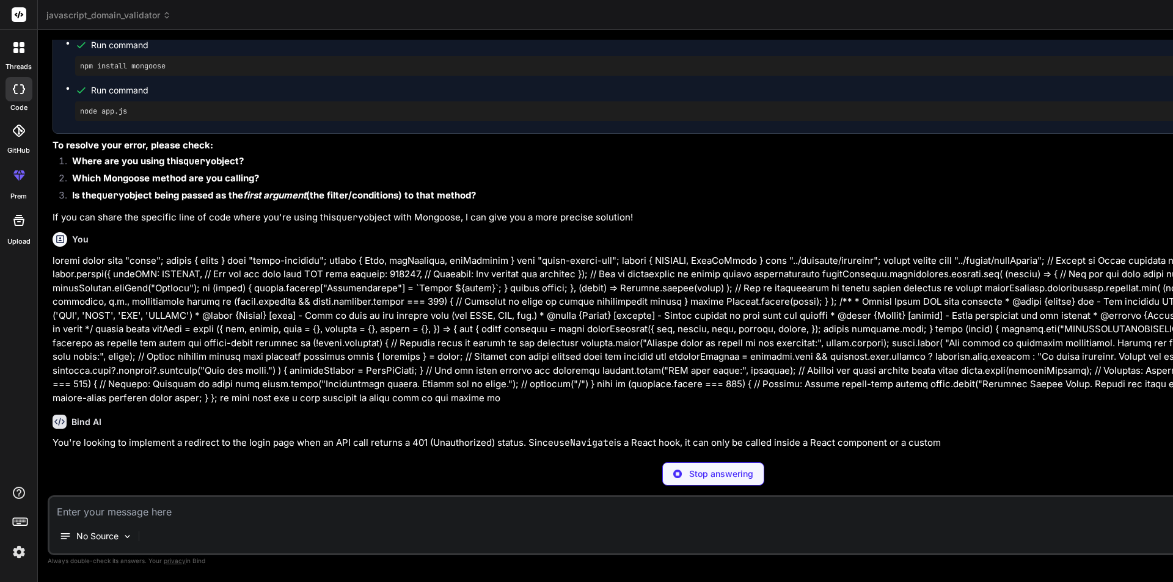
scroll to position [2800, 0]
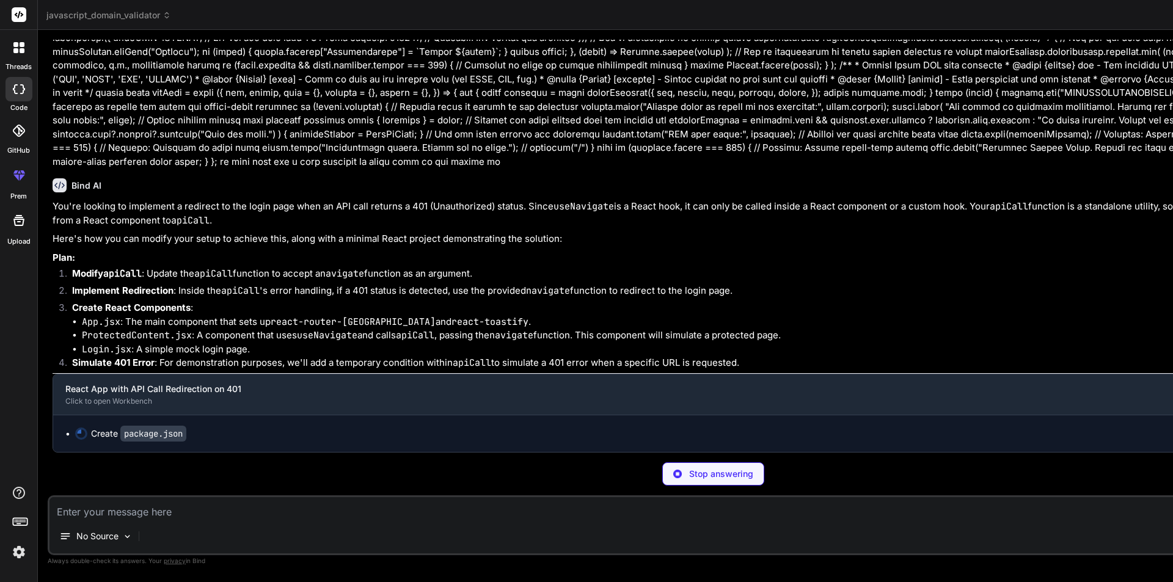
type textarea "x"
type textarea ""@vitejs/plugin-react": "^4.2.1", "eslint": "^8.57.0", "eslint-plugin-react": "…"
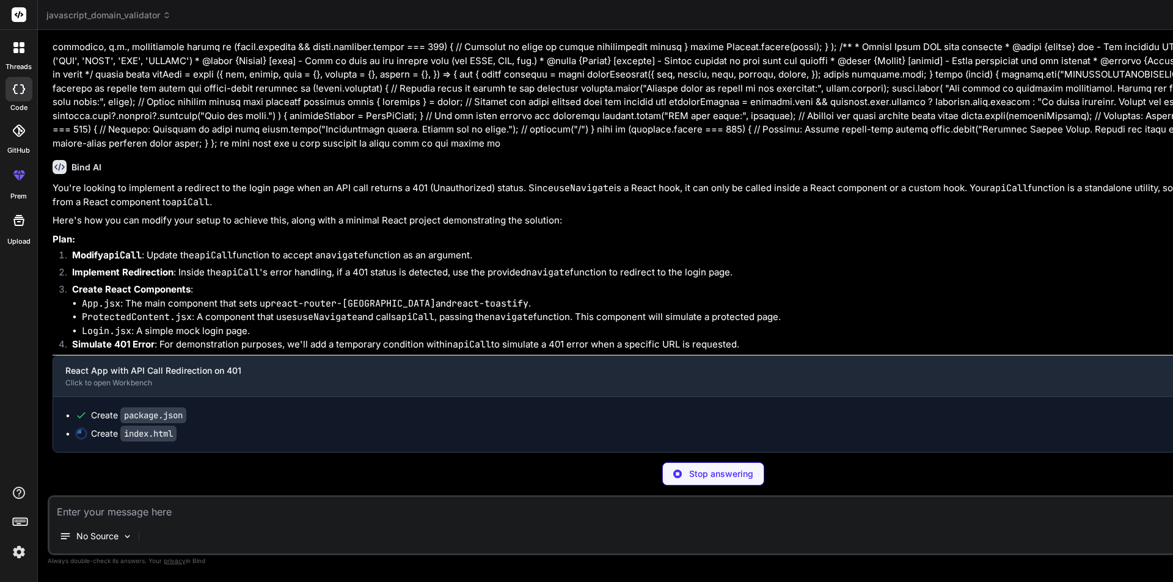
scroll to position [0, 0]
type textarea "x"
type textarea "<script type="module" src="/src/main.jsx"></script> </body> </html>"
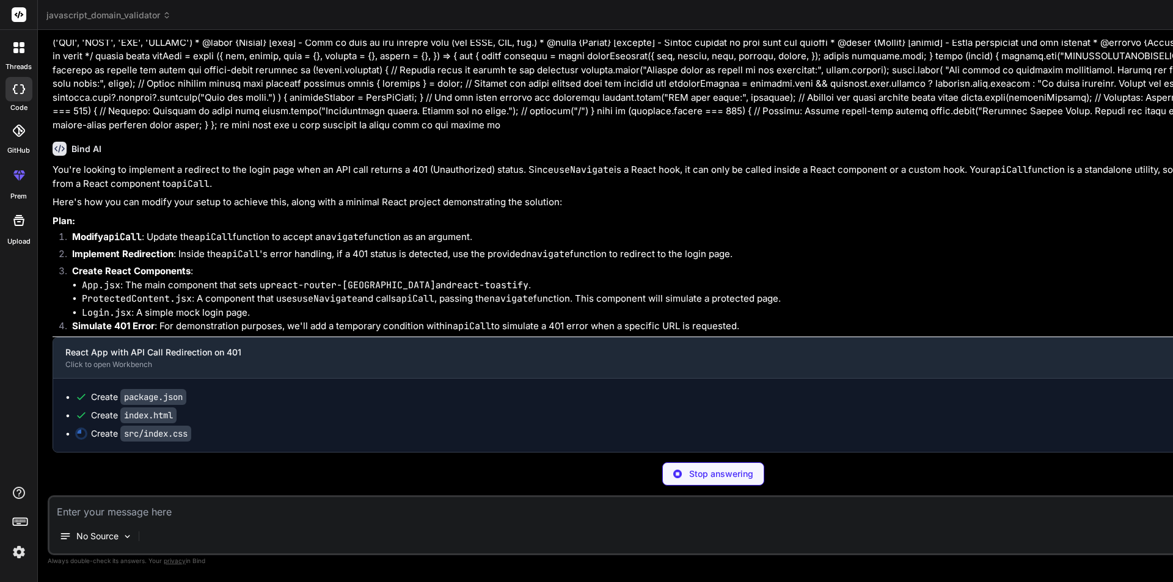
type textarea "x"
type textarea "} .login-form input { padding: 10px; border: 1px solid #ccc; border-radius: 4px…"
type textarea "x"
type textarea "export const BASEURL = "[URL]"; // Dummy base URL export const FileToLarge = "T…"
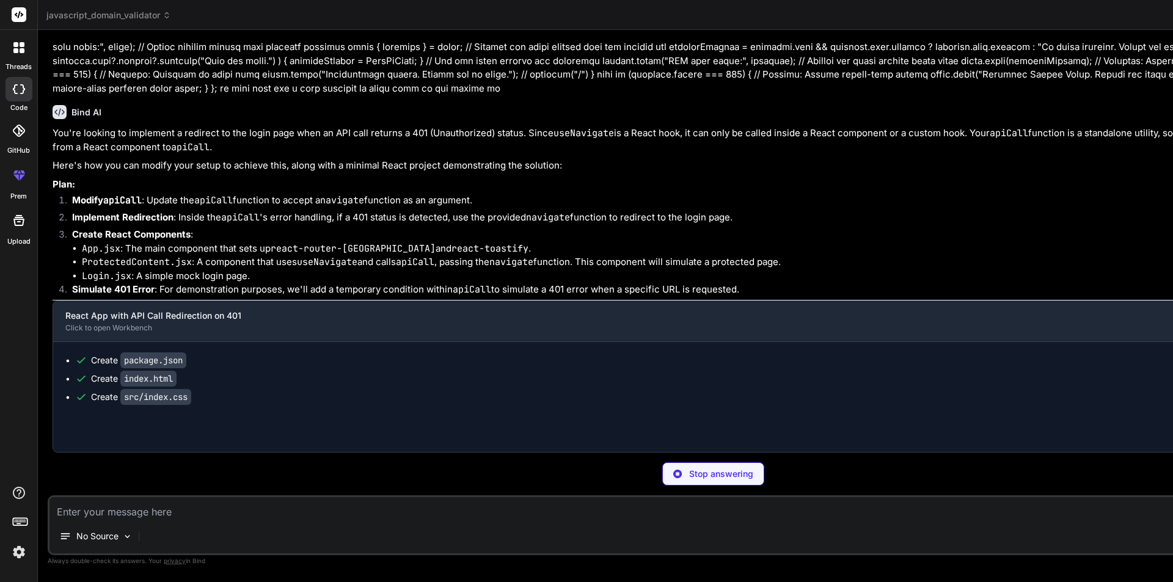
type textarea "x"
type textarea "};"
type textarea "x"
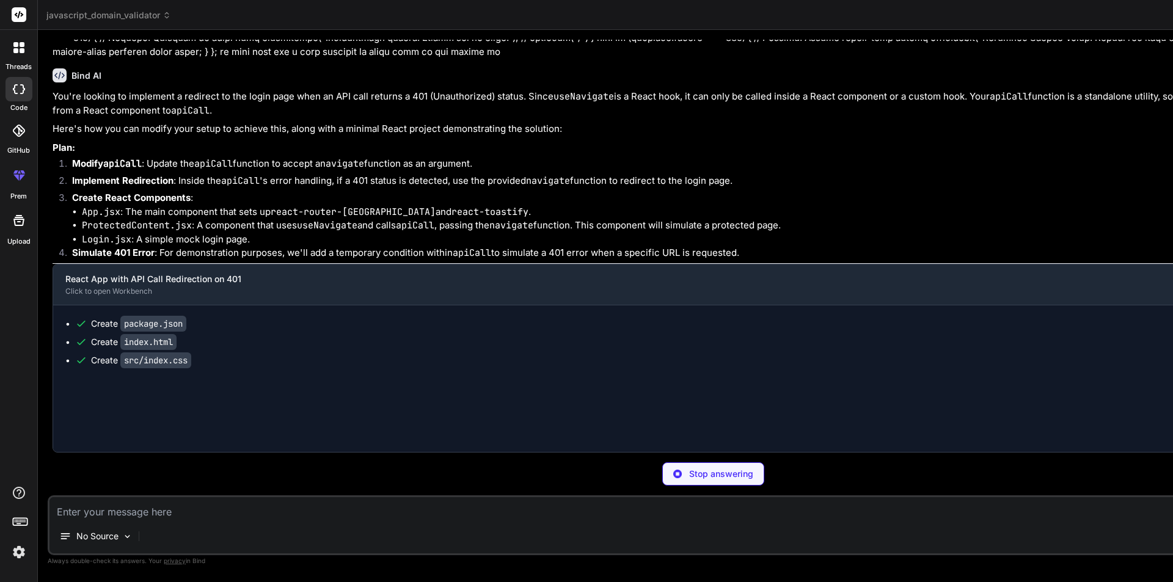
type textarea "x"
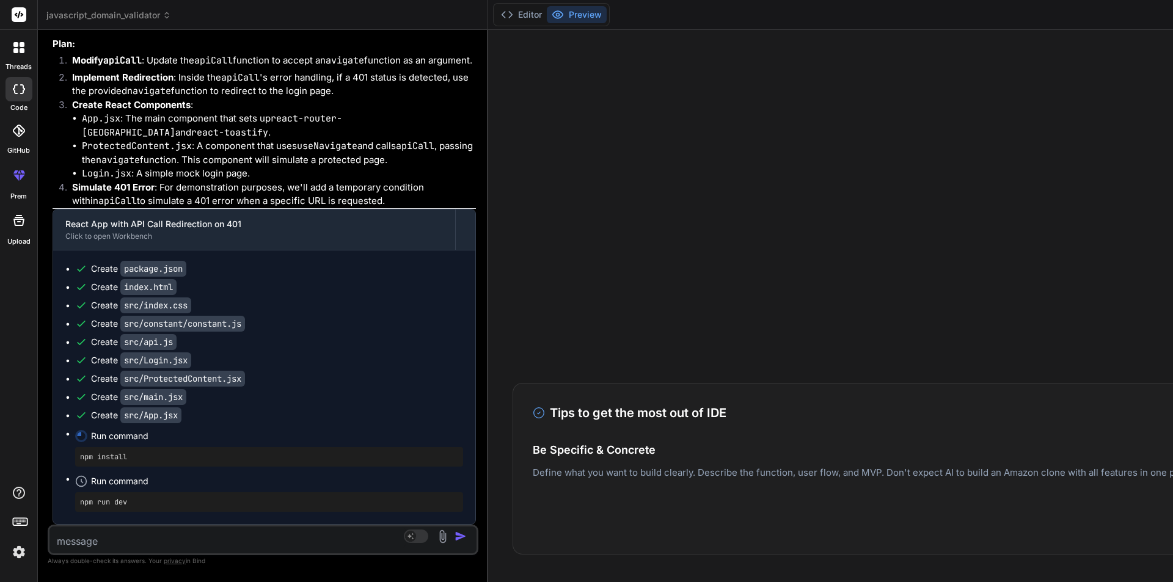
scroll to position [0, 0]
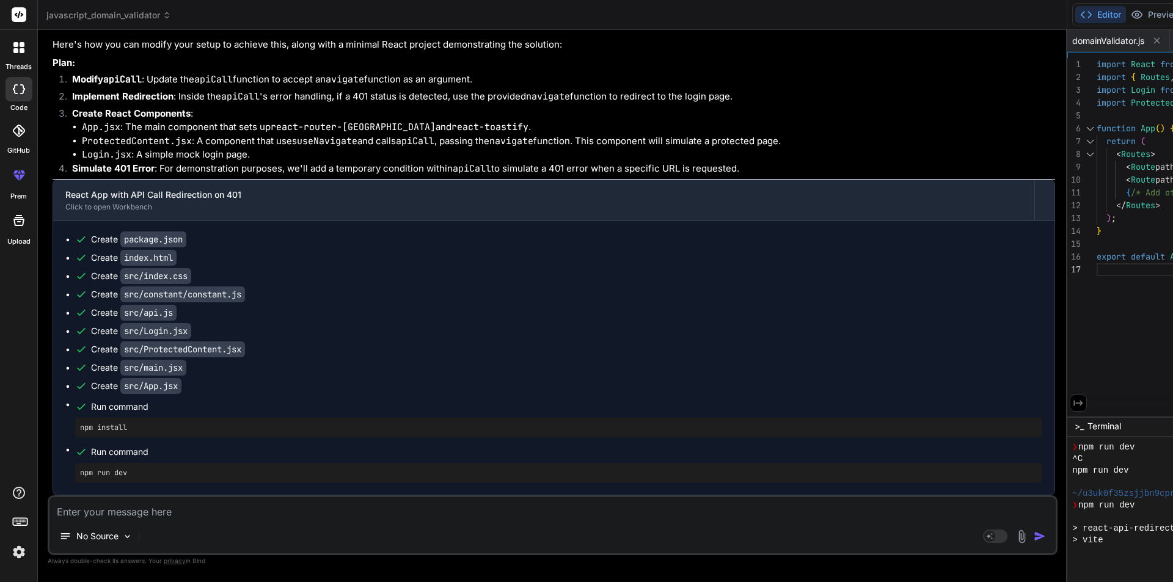
drag, startPoint x: 718, startPoint y: 146, endPoint x: 604, endPoint y: 237, distance: 145.6
click at [604, 237] on div "javascript_domain_validator Created with Pixso. Bind AI Web Search Created with…" at bounding box center [1163, 291] width 2251 height 582
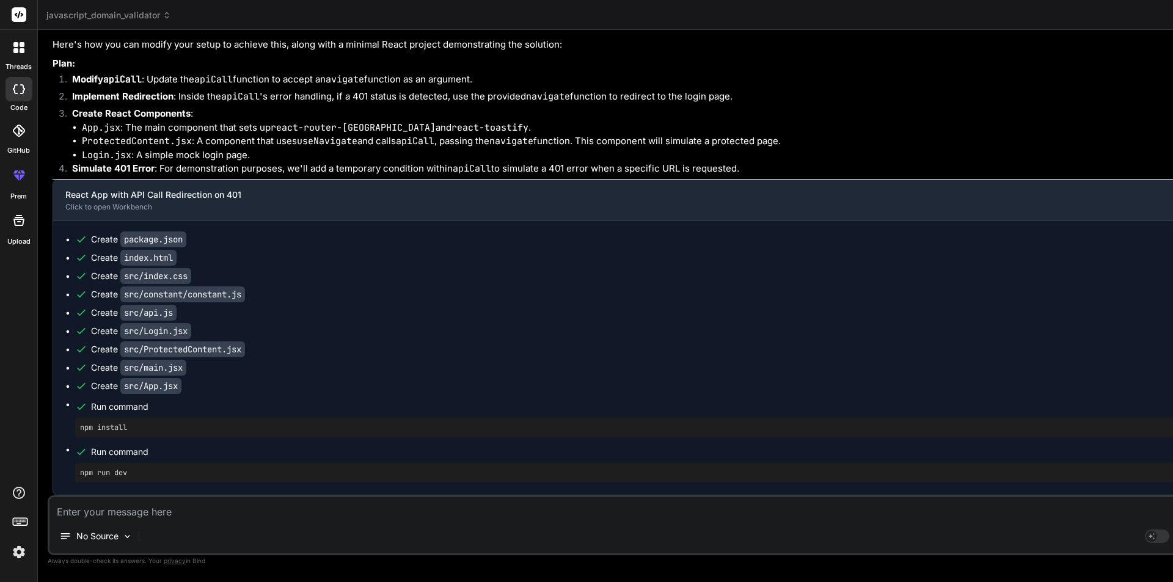
drag, startPoint x: 621, startPoint y: 275, endPoint x: 650, endPoint y: 274, distance: 28.7
click at [650, 274] on div "Bind AI Web Search Created with Pixso. Code Generator You I was suffering from …" at bounding box center [633, 306] width 1191 height 552
click at [88, 512] on textarea at bounding box center [661, 508] width 1224 height 22
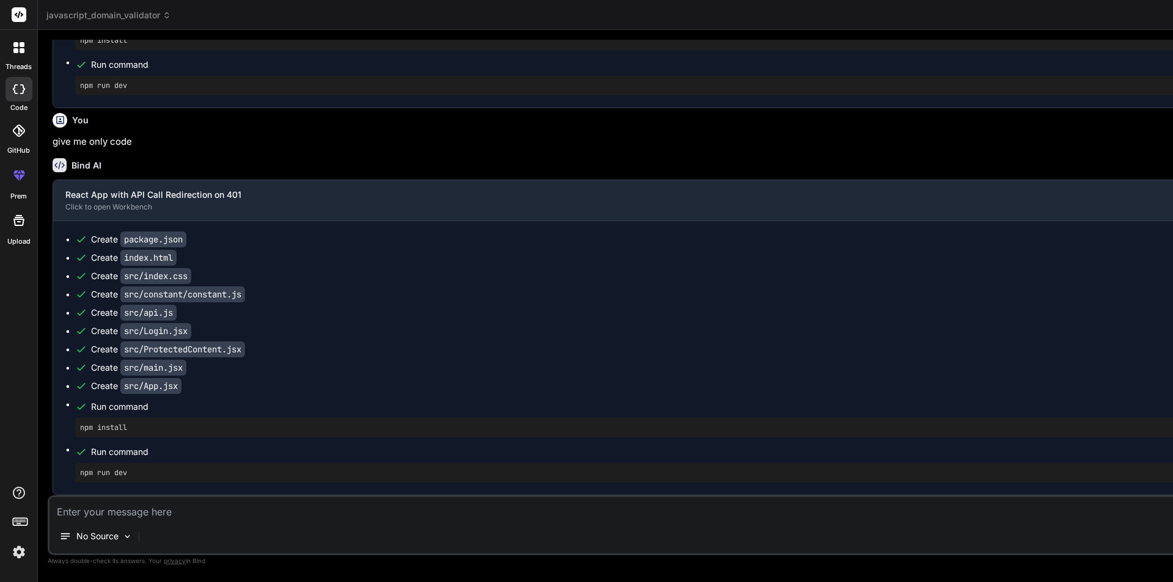
scroll to position [3753, 0]
click at [138, 239] on code "package.json" at bounding box center [153, 239] width 66 height 16
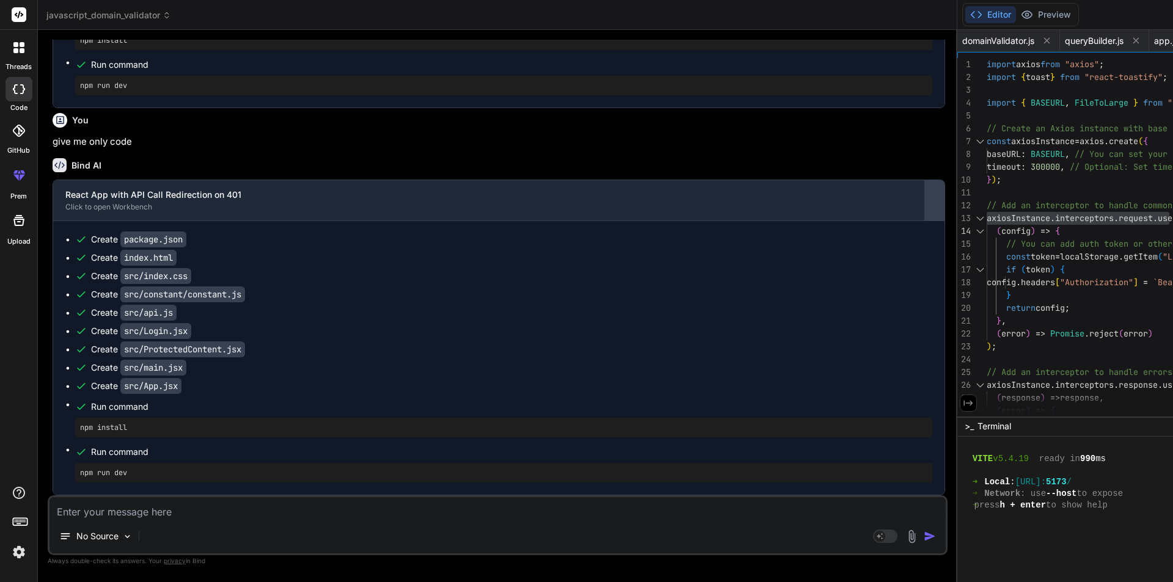
scroll to position [0, 402]
drag, startPoint x: 665, startPoint y: 210, endPoint x: 478, endPoint y: 209, distance: 186.9
click at [478, 209] on div "Bind AI Web Search Created with Pixso. Code Generator You I was suffering from …" at bounding box center [497, 306] width 919 height 552
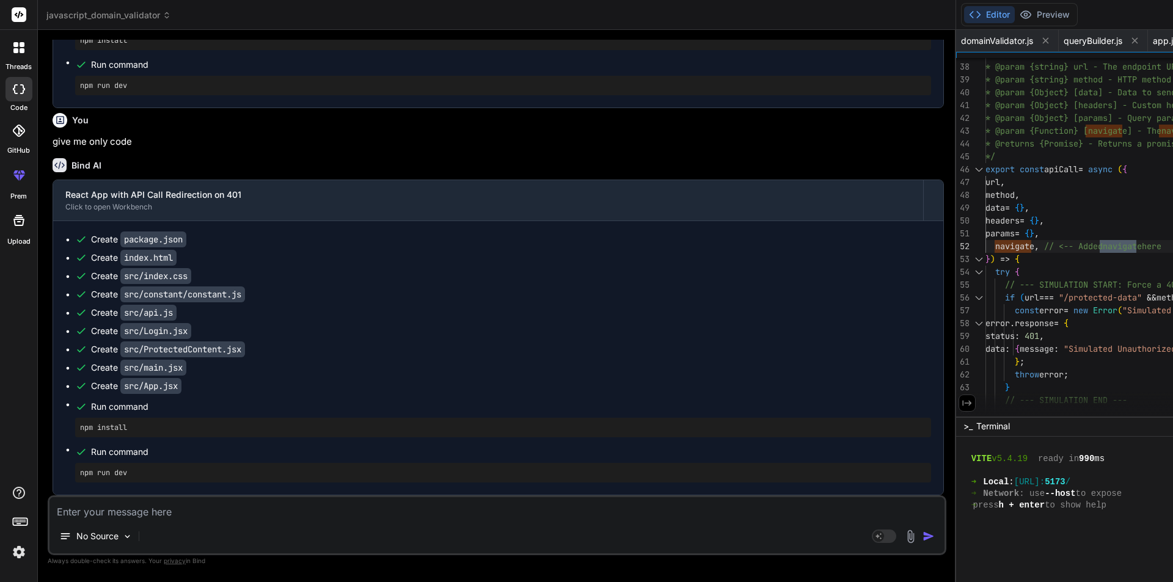
scroll to position [0, 0]
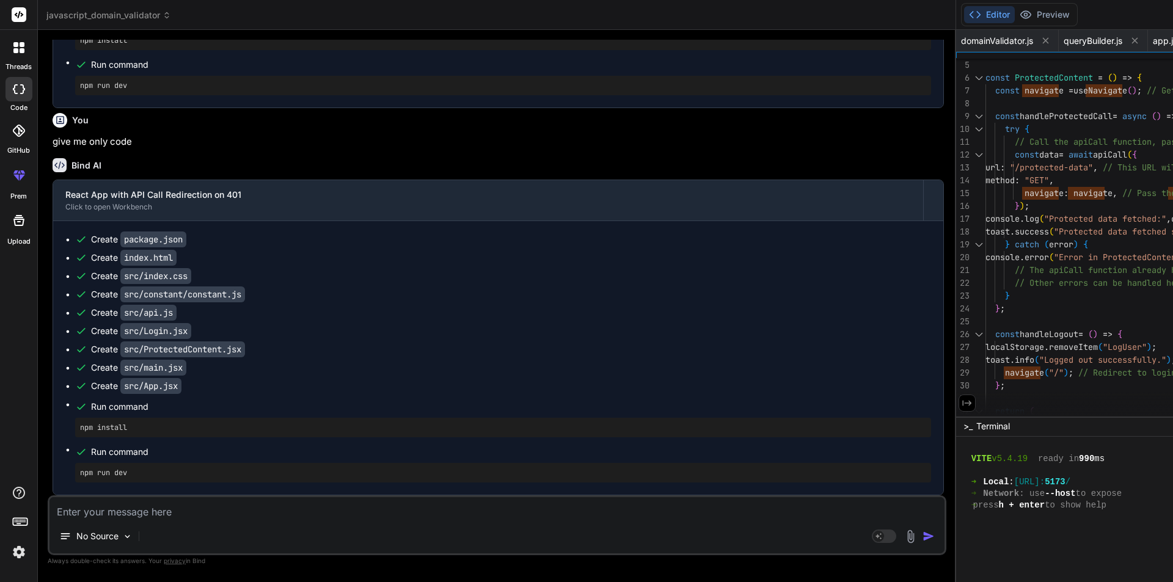
click at [159, 519] on div "No Source Agent Mode. When this toggle is activated, AI automatically makes dec…" at bounding box center [497, 525] width 898 height 60
click at [64, 512] on textarea at bounding box center [496, 508] width 895 height 22
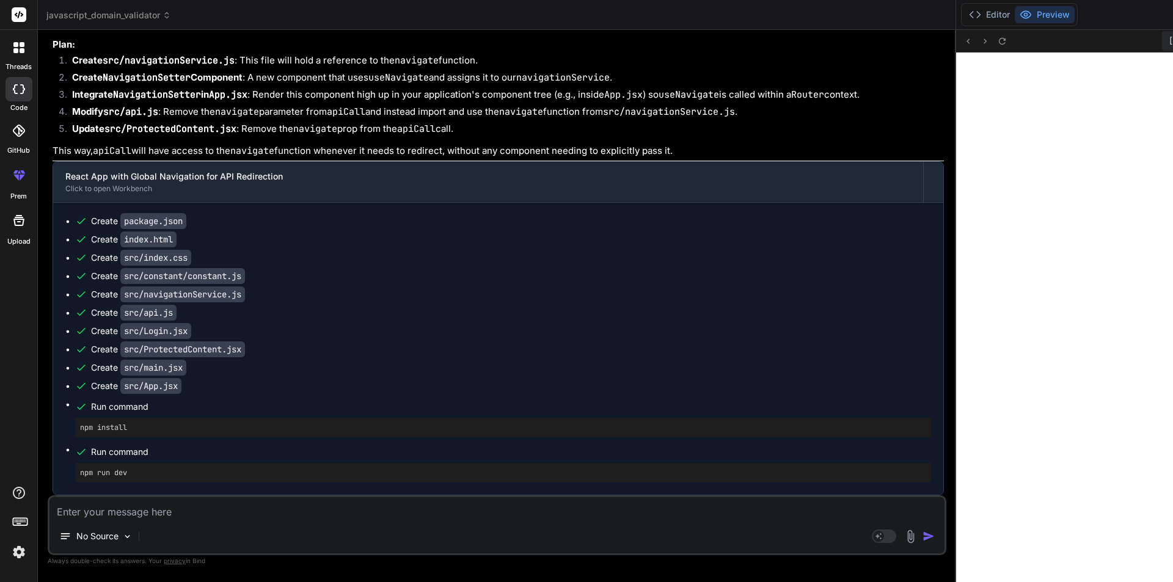
scroll to position [4882, 0]
click at [964, 14] on button "Editor" at bounding box center [989, 14] width 51 height 17
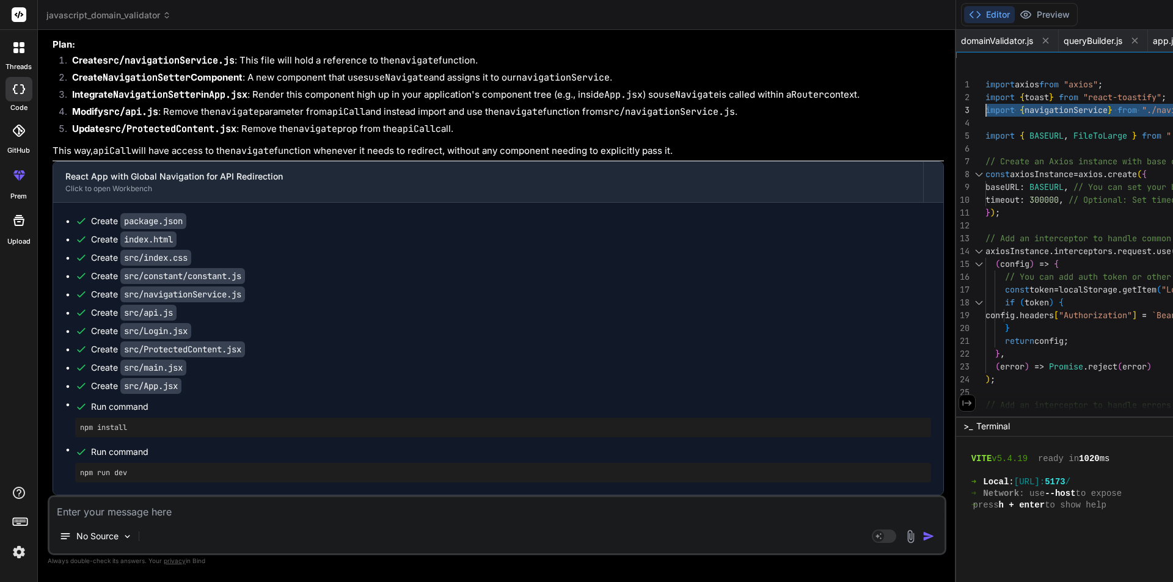
drag, startPoint x: 810, startPoint y: 109, endPoint x: 531, endPoint y: 109, distance: 279.1
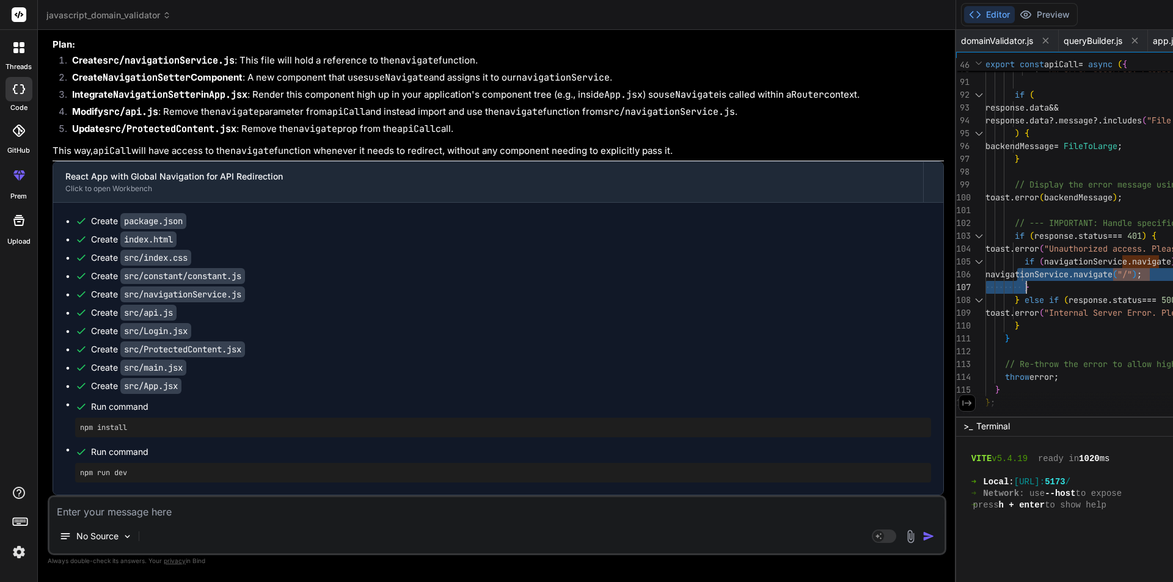
drag, startPoint x: 563, startPoint y: 264, endPoint x: 572, endPoint y: 269, distance: 10.2
drag, startPoint x: 567, startPoint y: 258, endPoint x: 584, endPoint y: 287, distance: 33.9
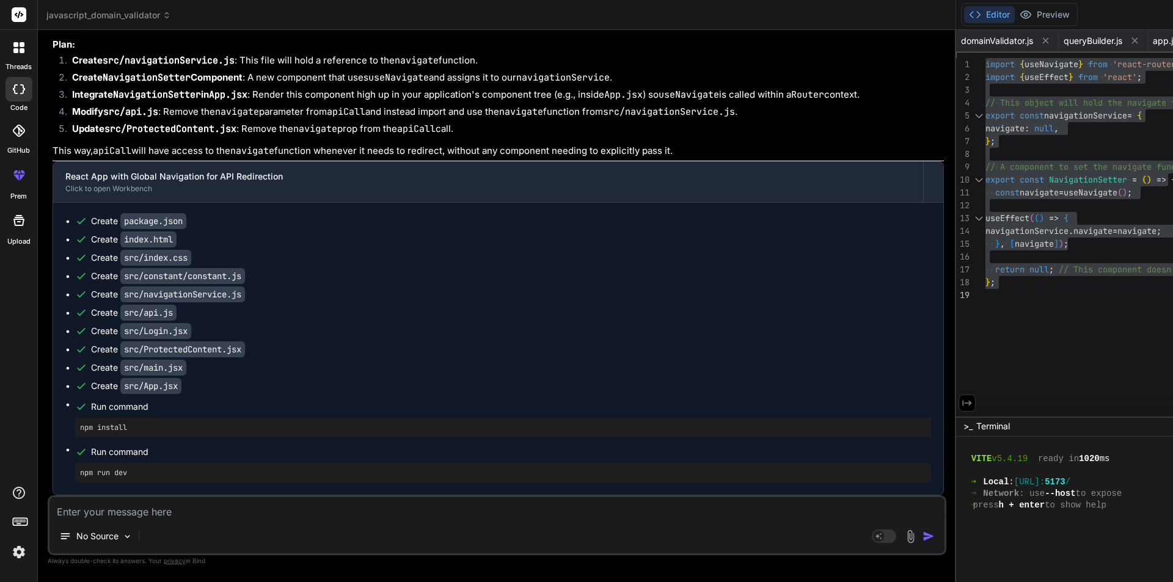
drag, startPoint x: 984, startPoint y: 43, endPoint x: 1022, endPoint y: 95, distance: 64.8
